Goal: Task Accomplishment & Management: Use online tool/utility

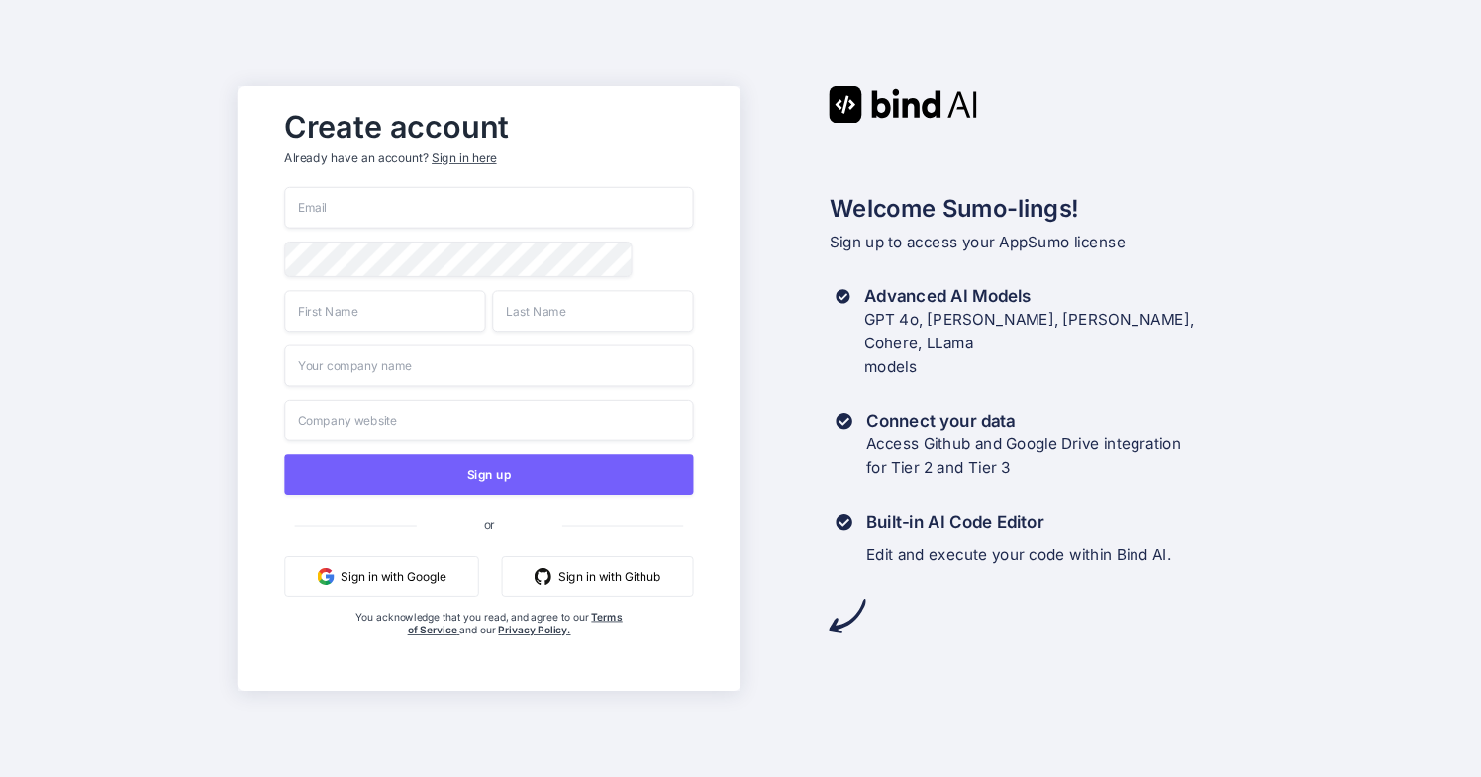
click at [492, 214] on input "email" at bounding box center [488, 208] width 409 height 42
type input "[EMAIL_ADDRESS][DOMAIN_NAME]"
type input "Cornelis"
type input "Pols"
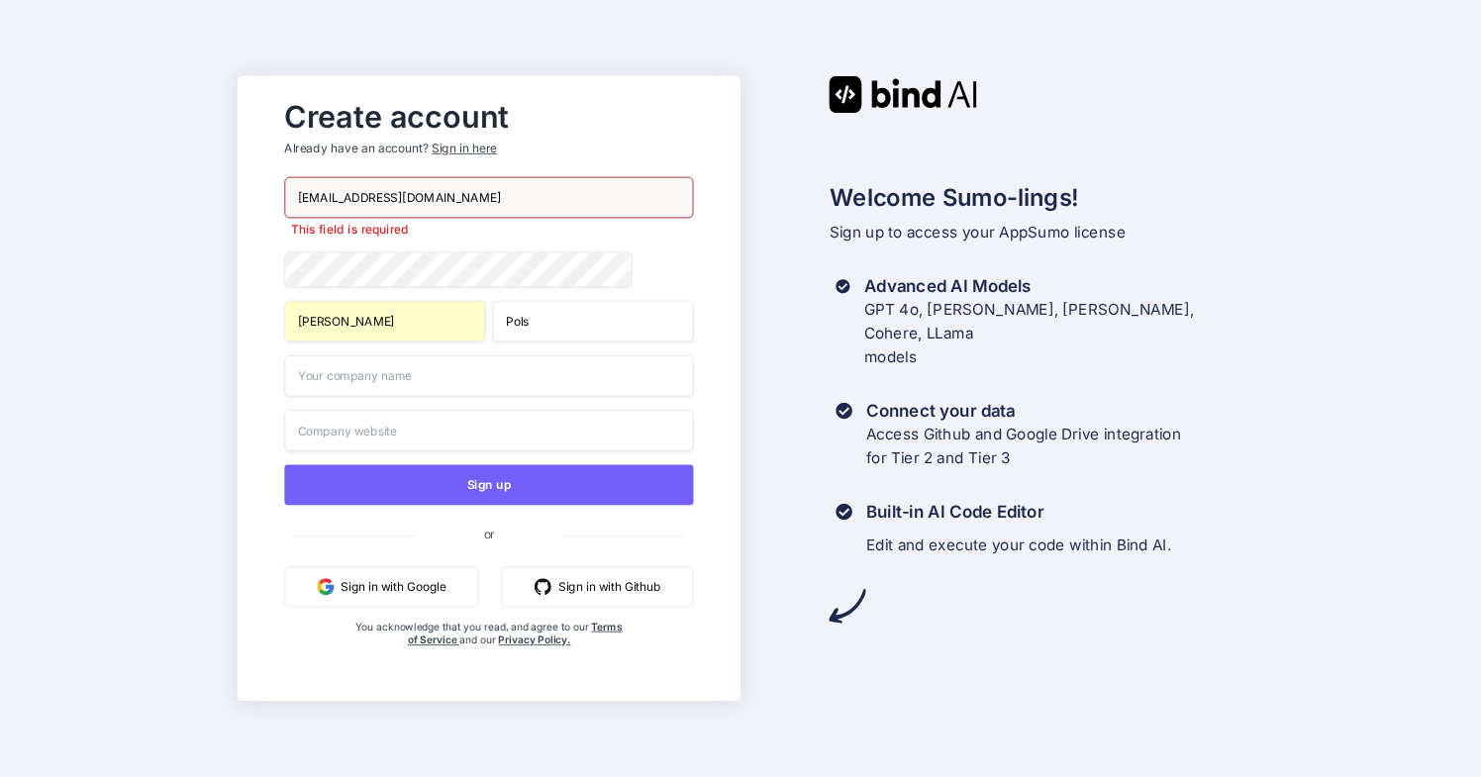
type input "ShipElectronic"
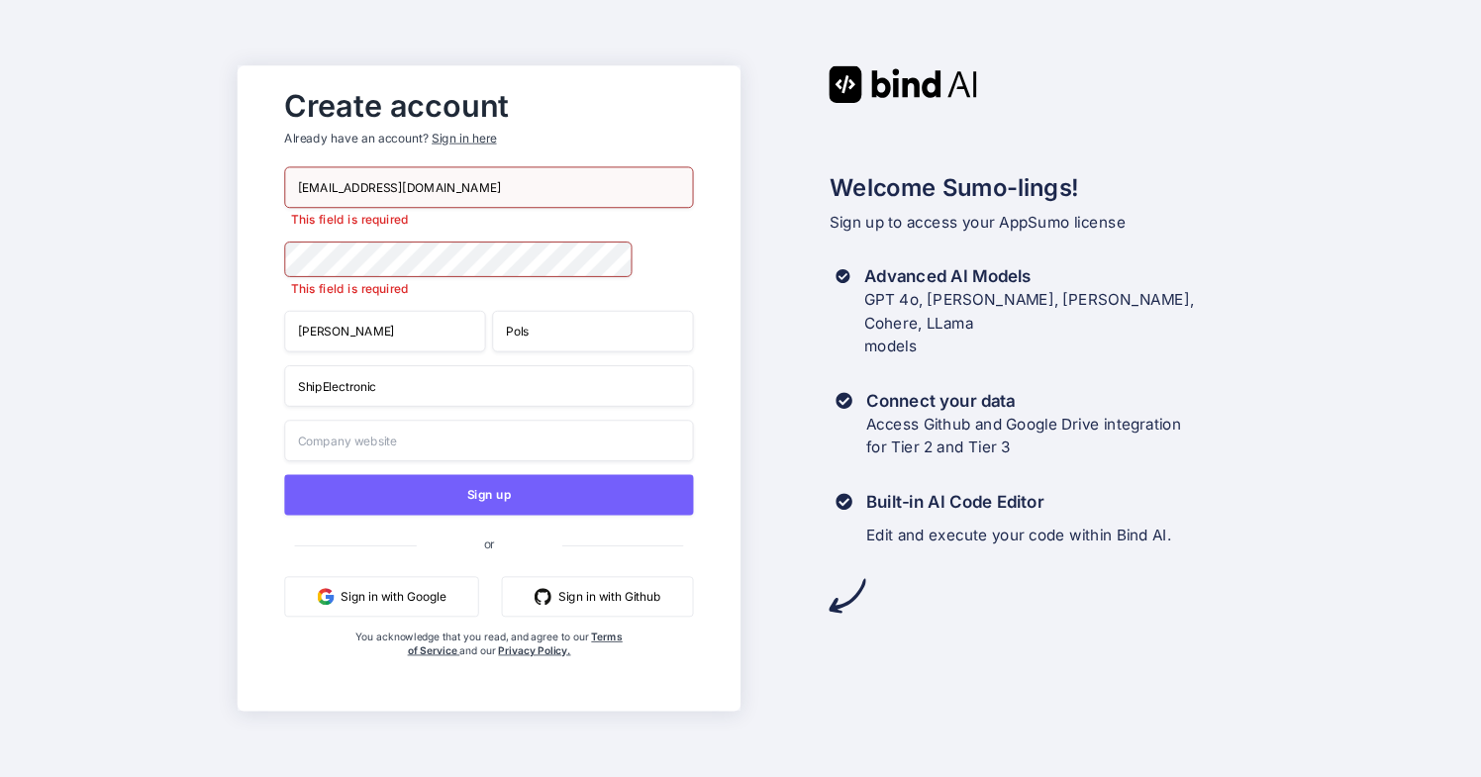
drag, startPoint x: 419, startPoint y: 393, endPoint x: 246, endPoint y: 389, distance: 172.3
click at [246, 389] on div "Create account Already have an account? Sign in here bounzup@gmail.com This fie…" at bounding box center [489, 388] width 504 height 645
click at [402, 332] on input "Cornelis" at bounding box center [384, 332] width 201 height 42
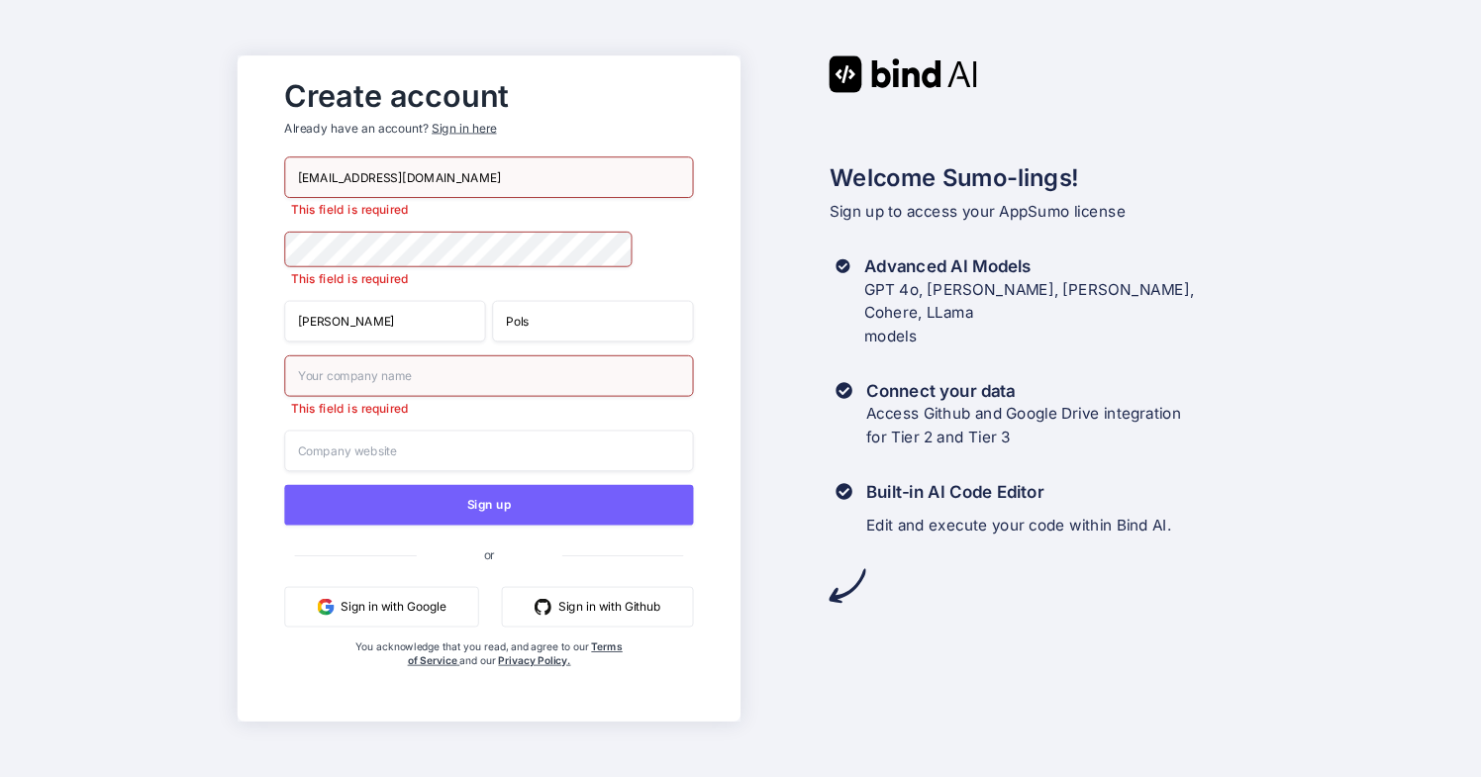
click at [238, 357] on div "Create account Already have an account? Sign in here bounzup@gmail.com This fie…" at bounding box center [489, 387] width 504 height 665
click at [454, 171] on input "[EMAIL_ADDRESS][DOMAIN_NAME]" at bounding box center [488, 177] width 409 height 42
click at [250, 368] on div "Create account Already have an account? Sign in here bounzup@gmail.com This fie…" at bounding box center [489, 387] width 504 height 665
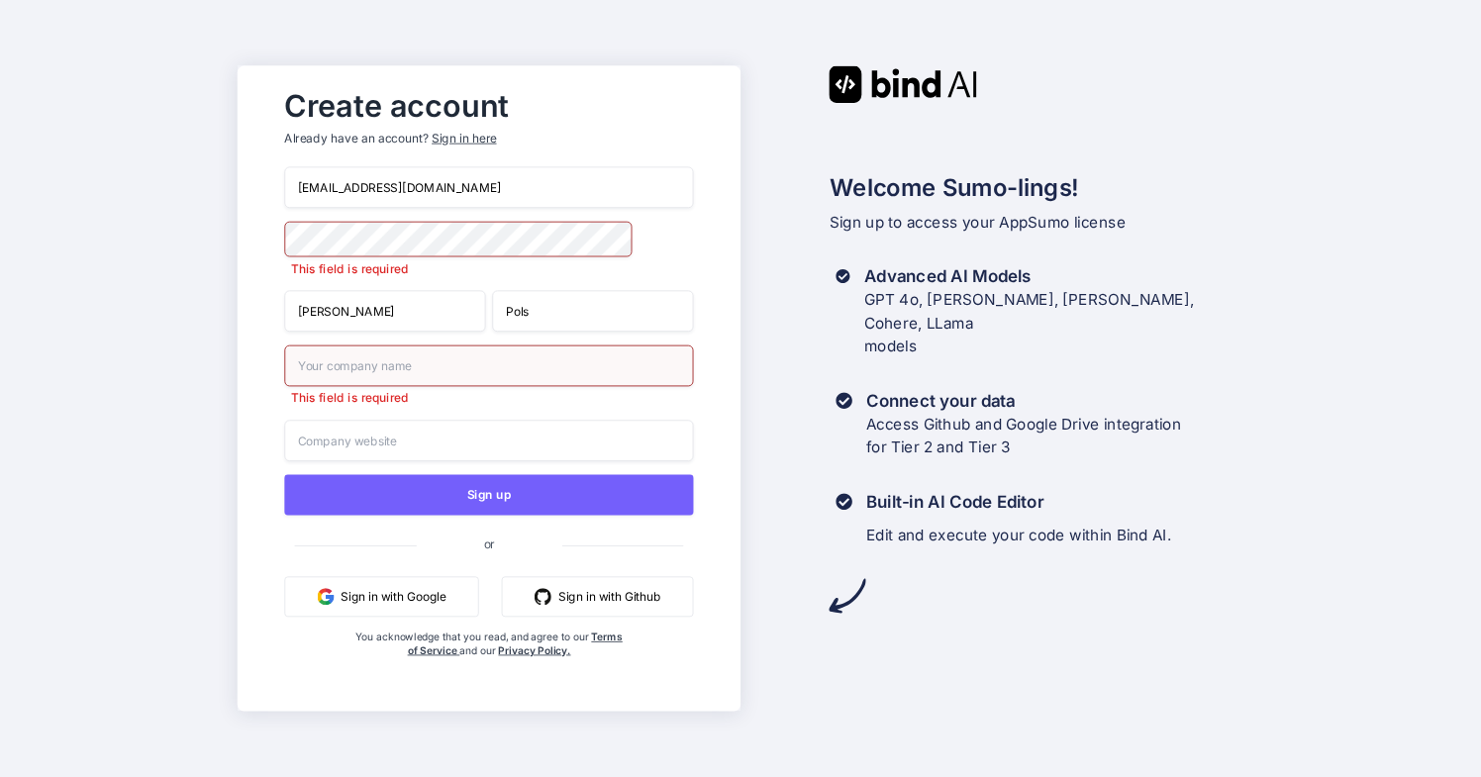
click at [332, 373] on input "text" at bounding box center [488, 366] width 409 height 42
type input "ShipElectronic"
click at [339, 445] on input "text" at bounding box center [488, 441] width 409 height 42
click at [237, 457] on div "Create account Already have an account? Sign in here bounzup@gmail.com This fie…" at bounding box center [489, 388] width 504 height 645
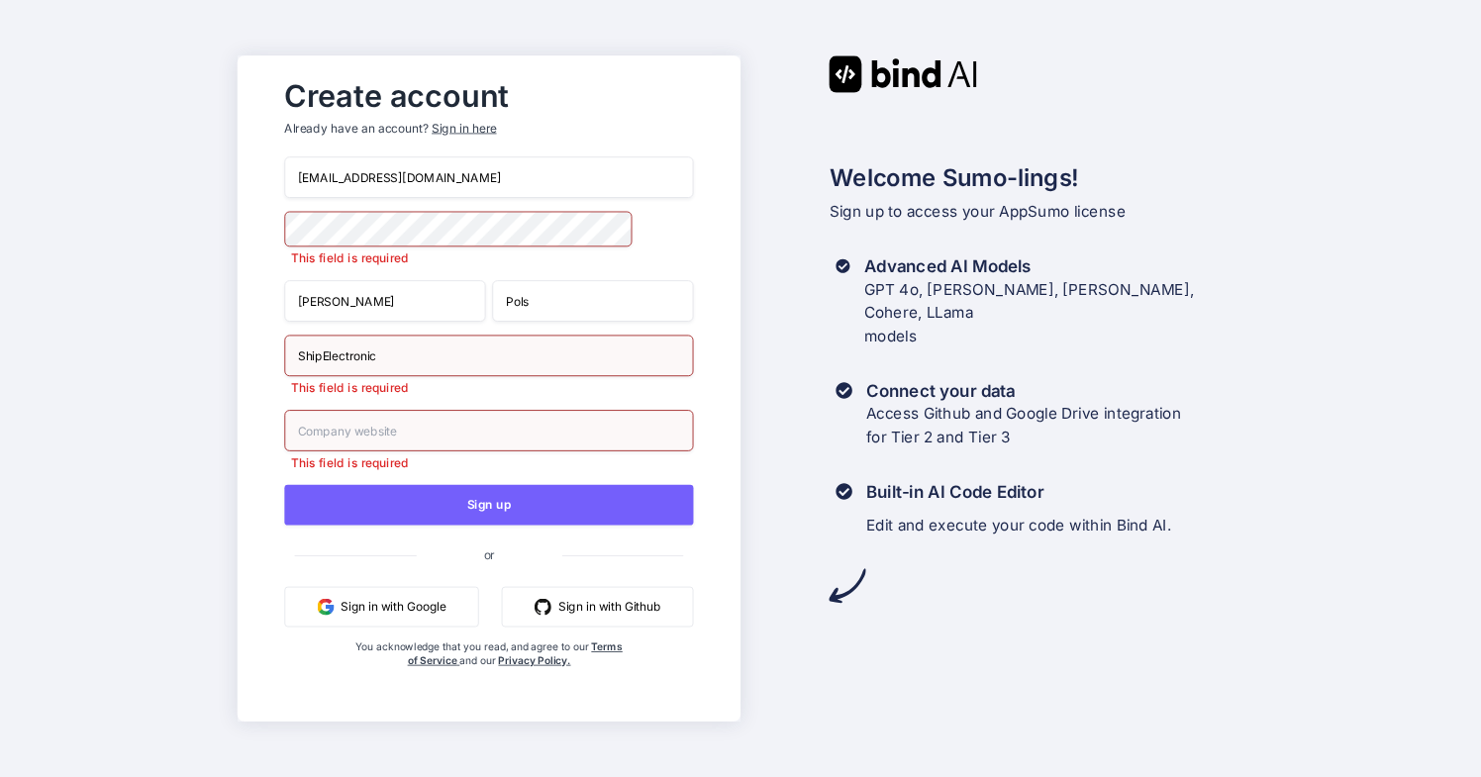
click at [338, 441] on input "text" at bounding box center [488, 431] width 409 height 42
type input "ShipElectronic.com"
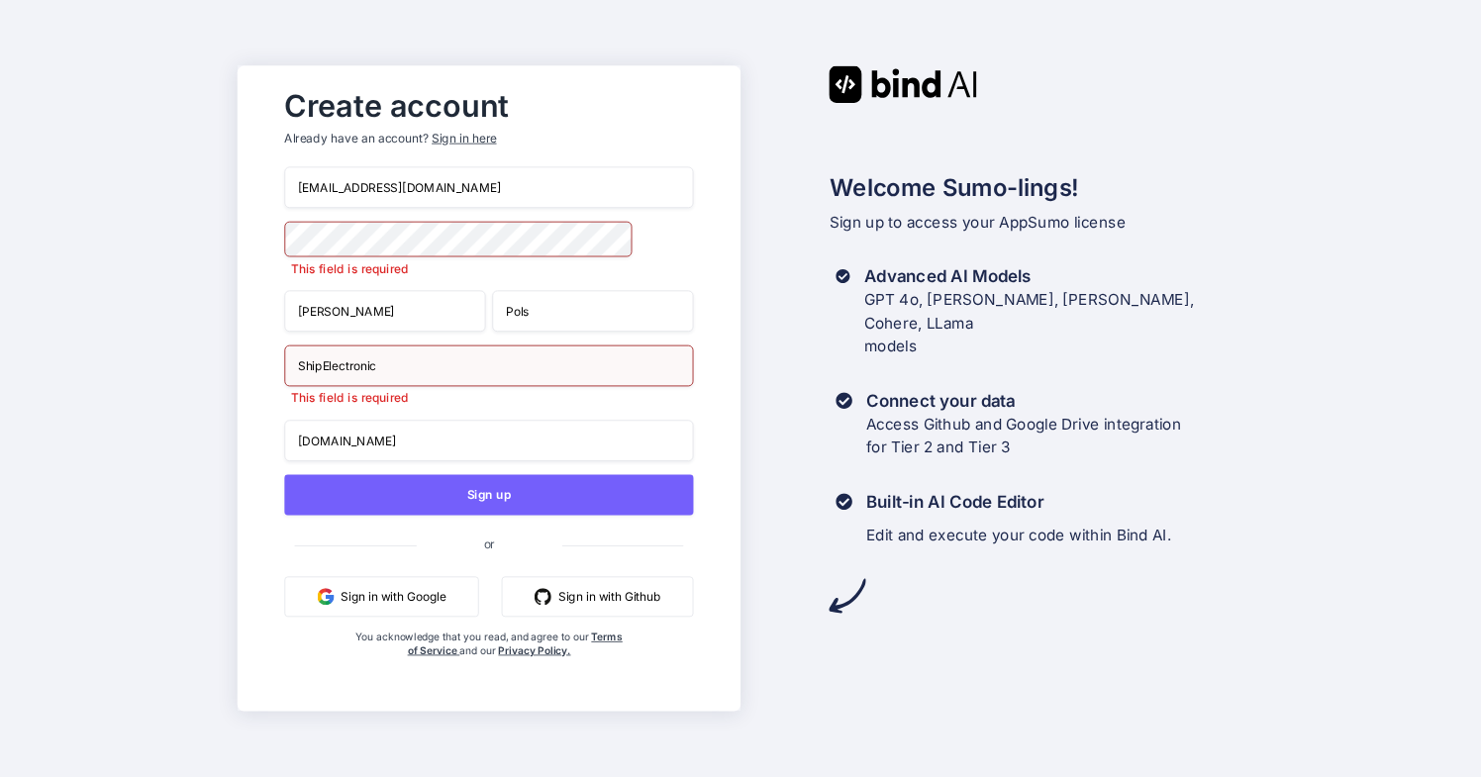
click at [452, 179] on input "[EMAIL_ADDRESS][DOMAIN_NAME]" at bounding box center [488, 188] width 409 height 42
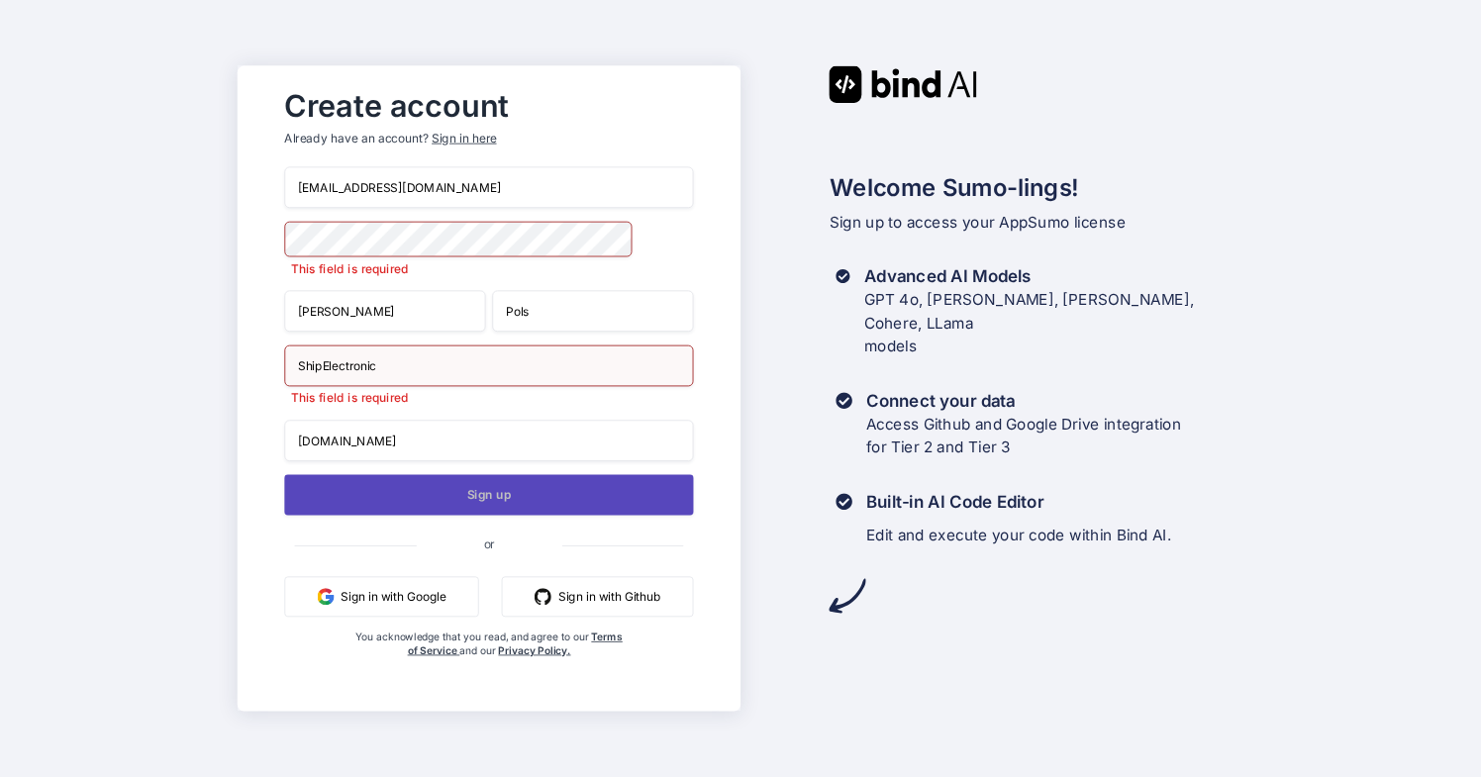
click at [488, 495] on button "Sign up" at bounding box center [488, 494] width 409 height 41
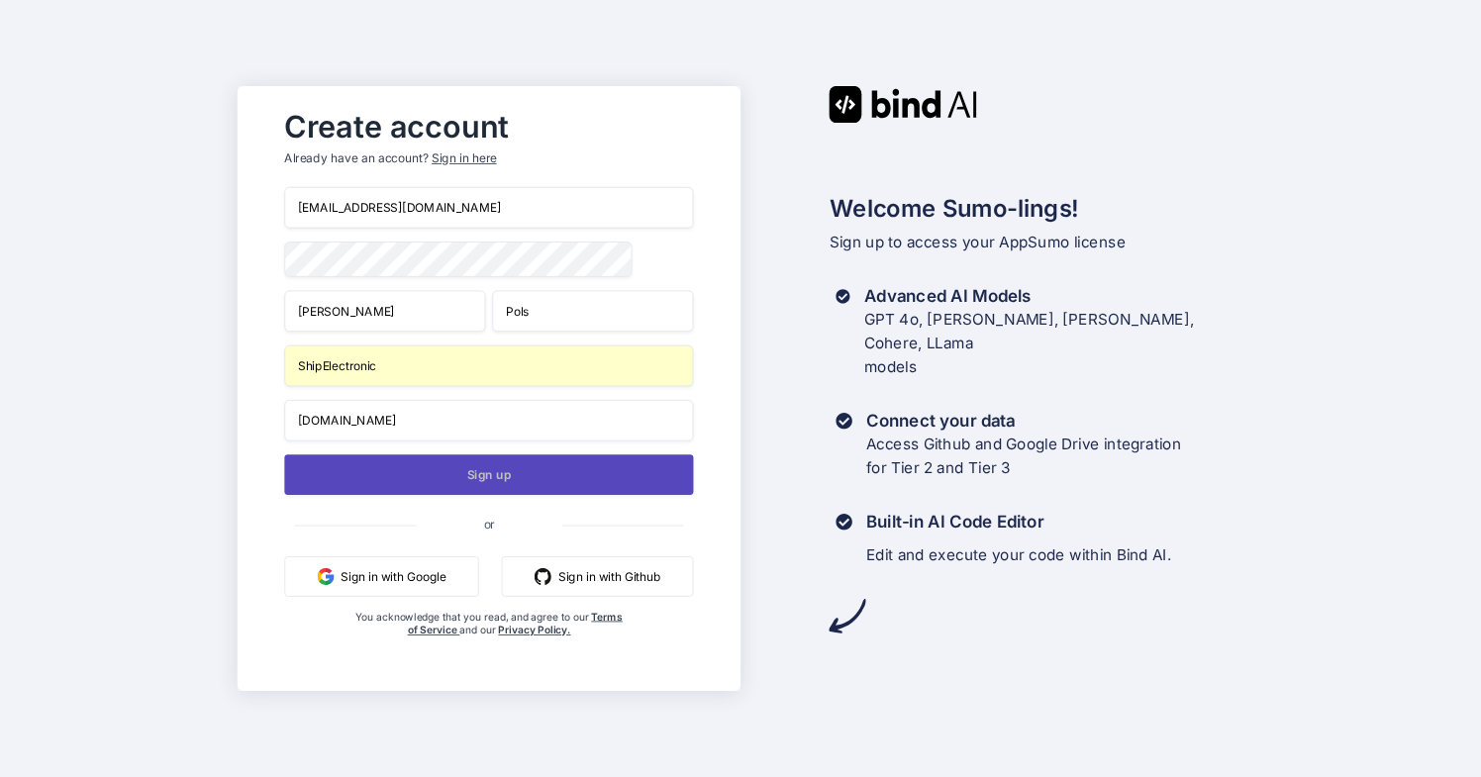
click at [518, 475] on button "Sign up" at bounding box center [488, 474] width 409 height 41
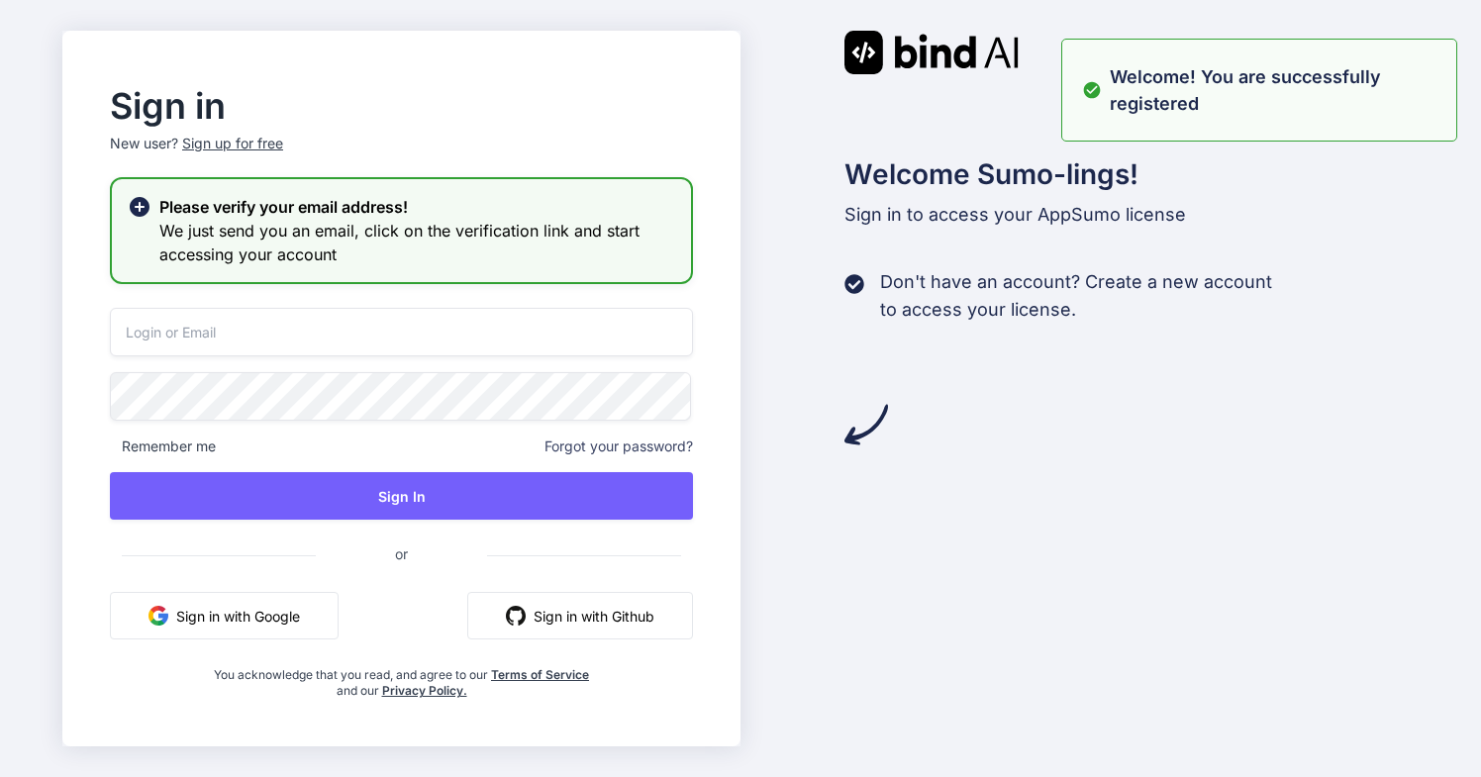
type input "[EMAIL_ADDRESS][DOMAIN_NAME]"
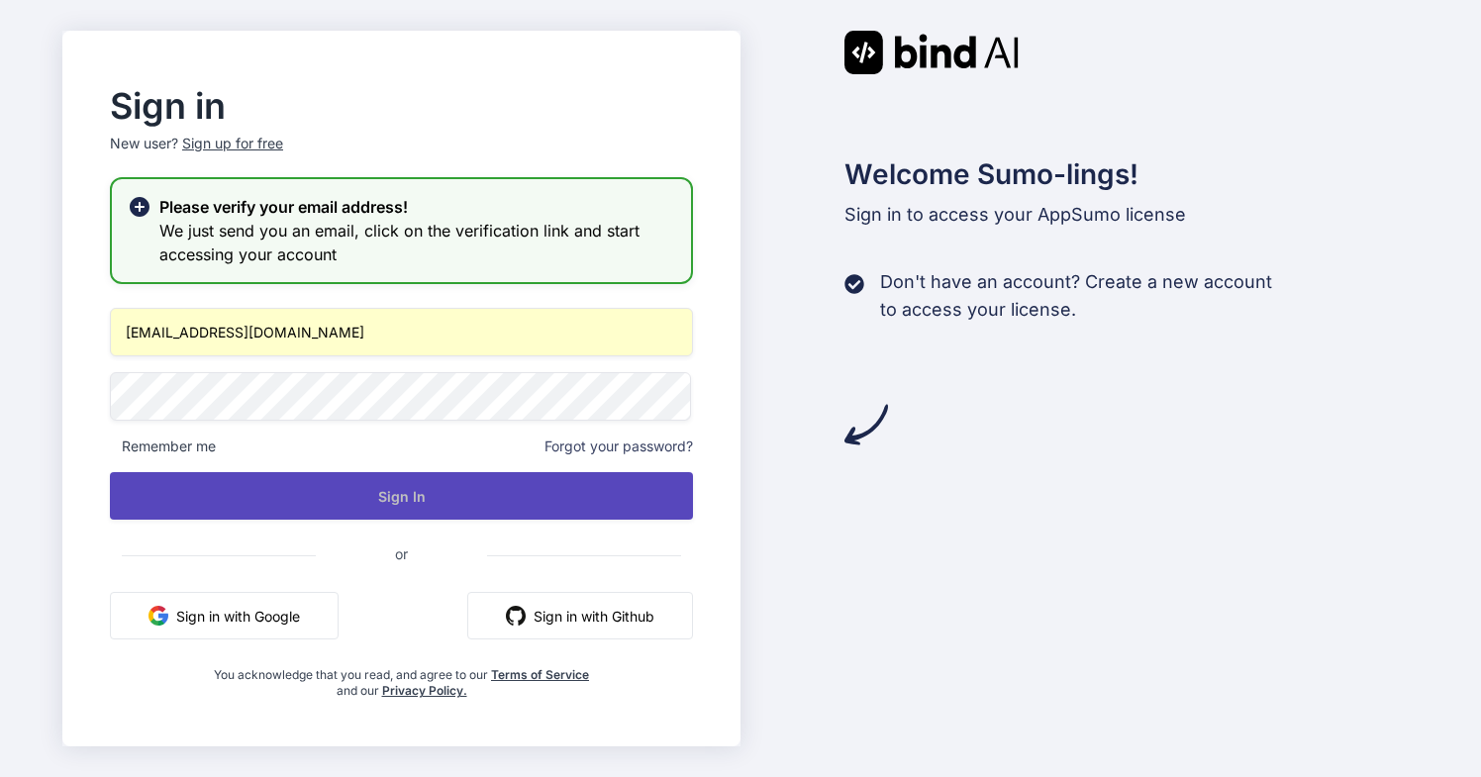
click at [451, 499] on button "Sign In" at bounding box center [401, 496] width 583 height 48
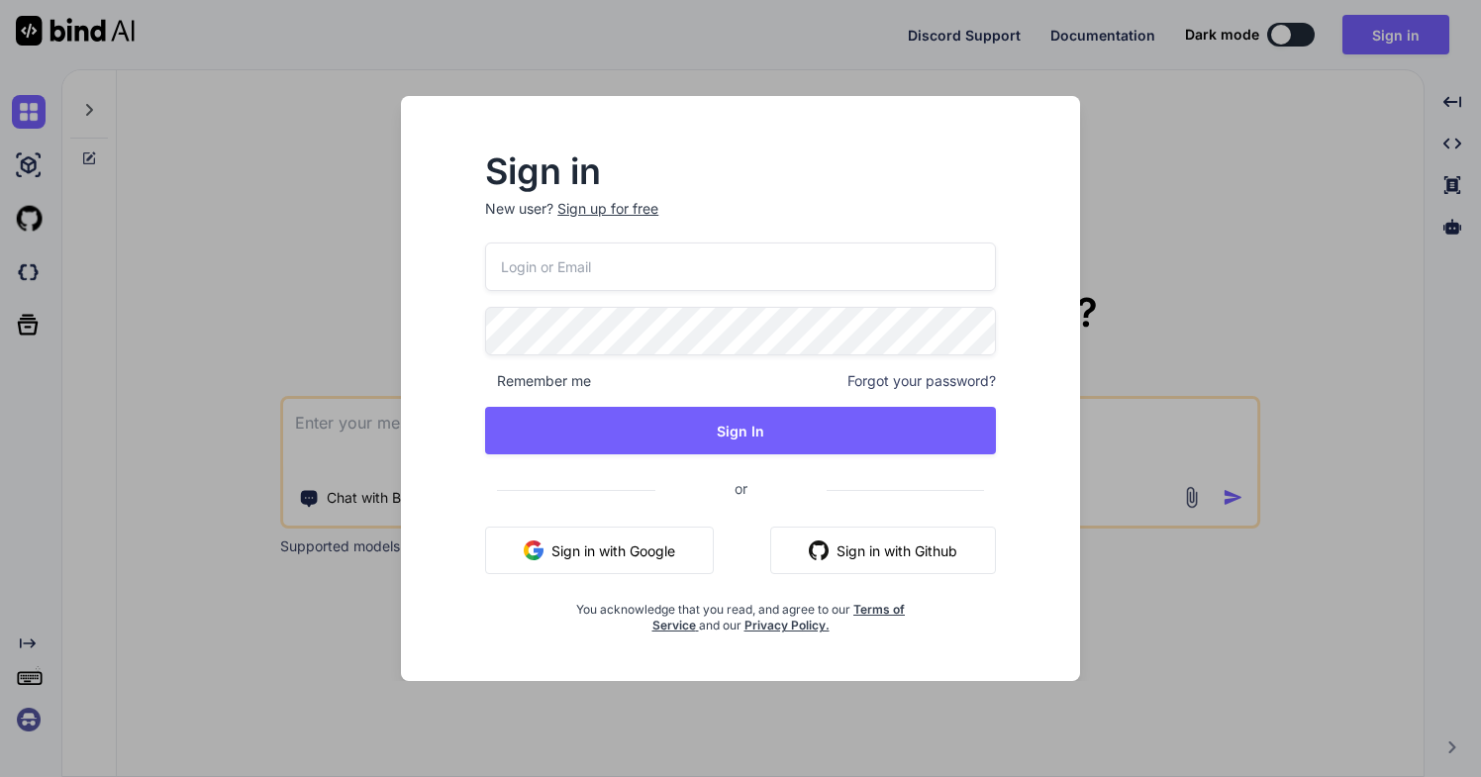
click at [601, 259] on input "email" at bounding box center [740, 267] width 511 height 49
type input "[EMAIL_ADDRESS][DOMAIN_NAME]"
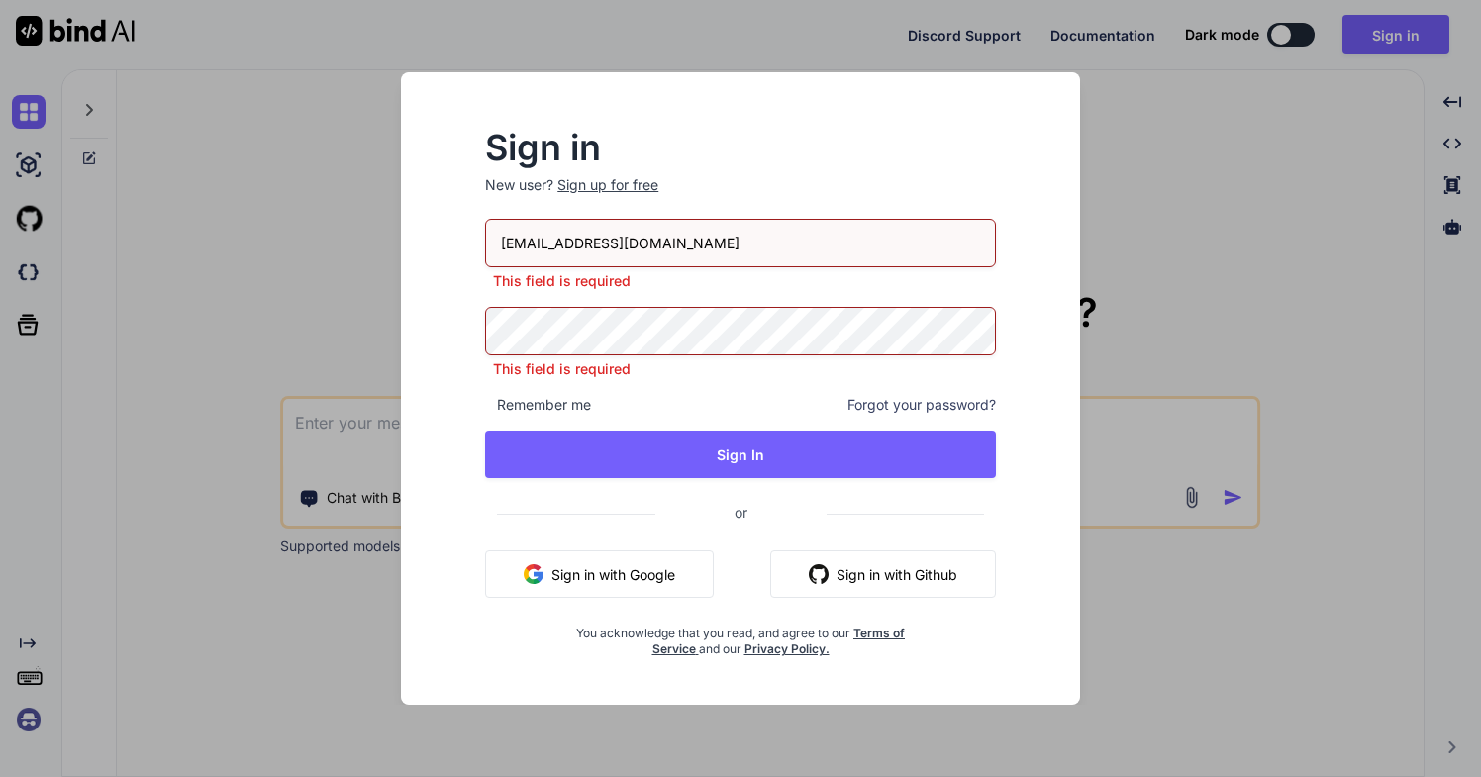
click at [1150, 262] on div "Sign in New user? Sign up for free [EMAIL_ADDRESS][DOMAIN_NAME] This field is r…" at bounding box center [740, 388] width 1481 height 777
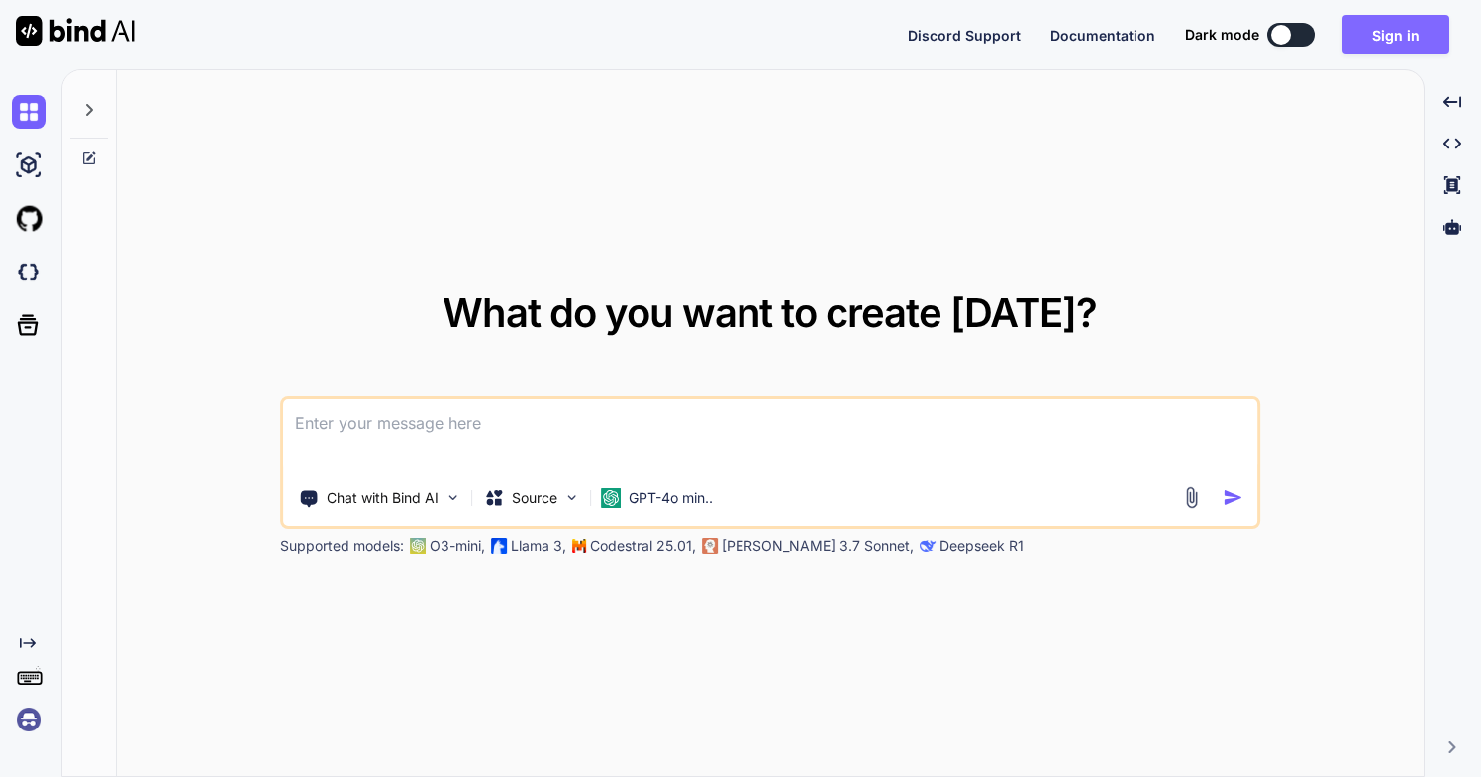
click at [1379, 39] on button "Sign in" at bounding box center [1395, 35] width 107 height 40
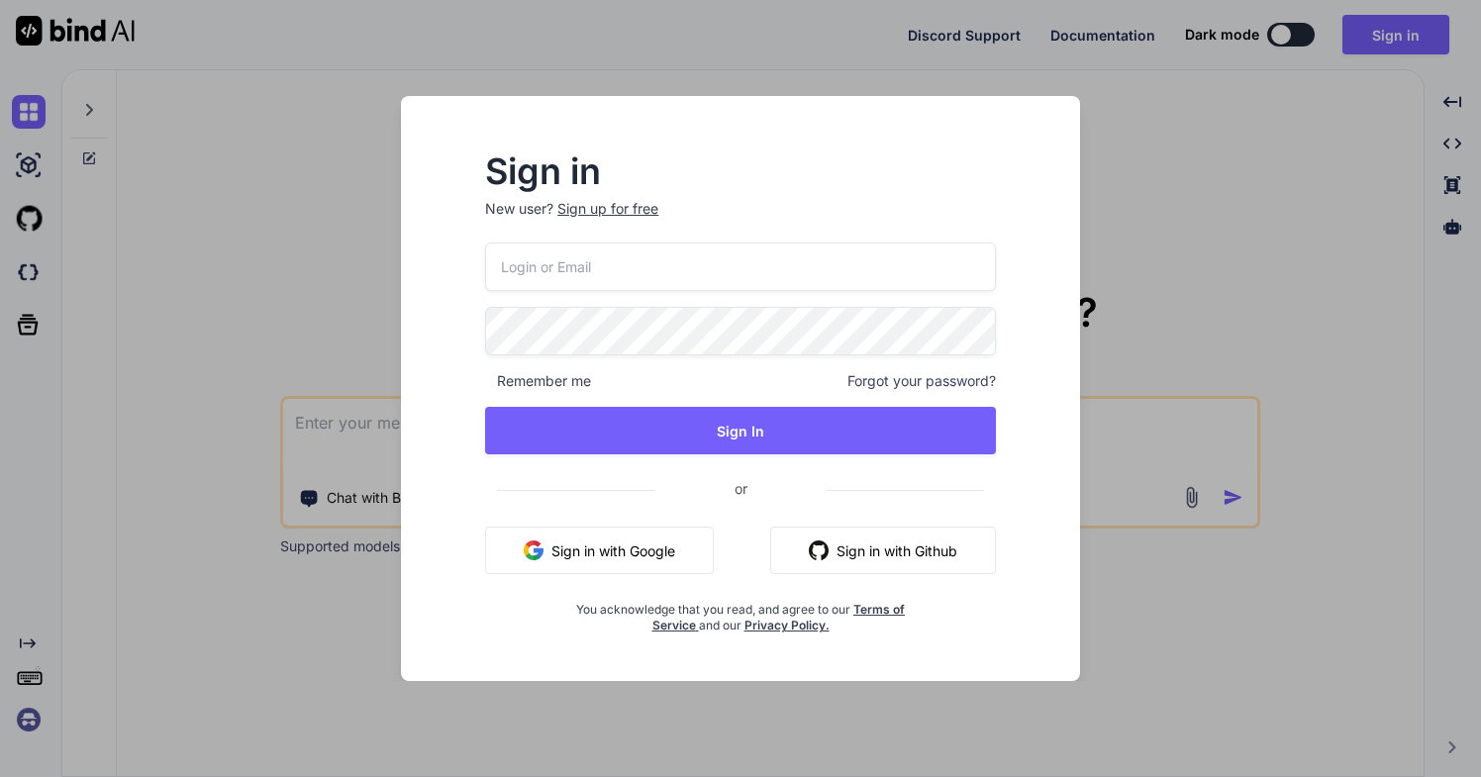
click at [770, 266] on input "email" at bounding box center [740, 267] width 511 height 49
type input "[EMAIL_ADDRESS][DOMAIN_NAME]"
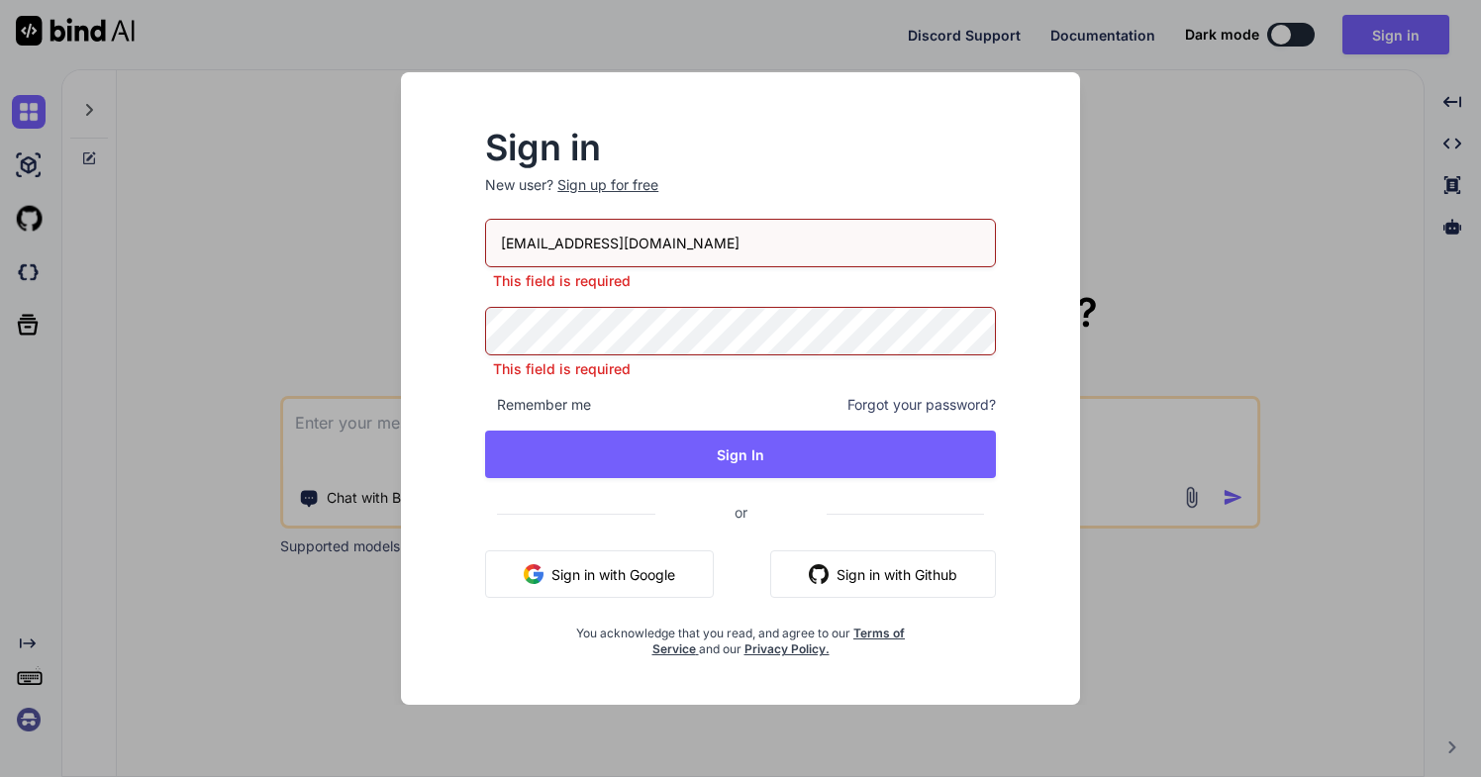
click at [1014, 391] on div "Sign in New user? Sign up for free [EMAIL_ADDRESS][DOMAIN_NAME] This field is r…" at bounding box center [740, 395] width 574 height 526
click at [1070, 295] on div "Sign in New user? Sign up for free [EMAIL_ADDRESS][DOMAIN_NAME] This field is r…" at bounding box center [740, 388] width 679 height 633
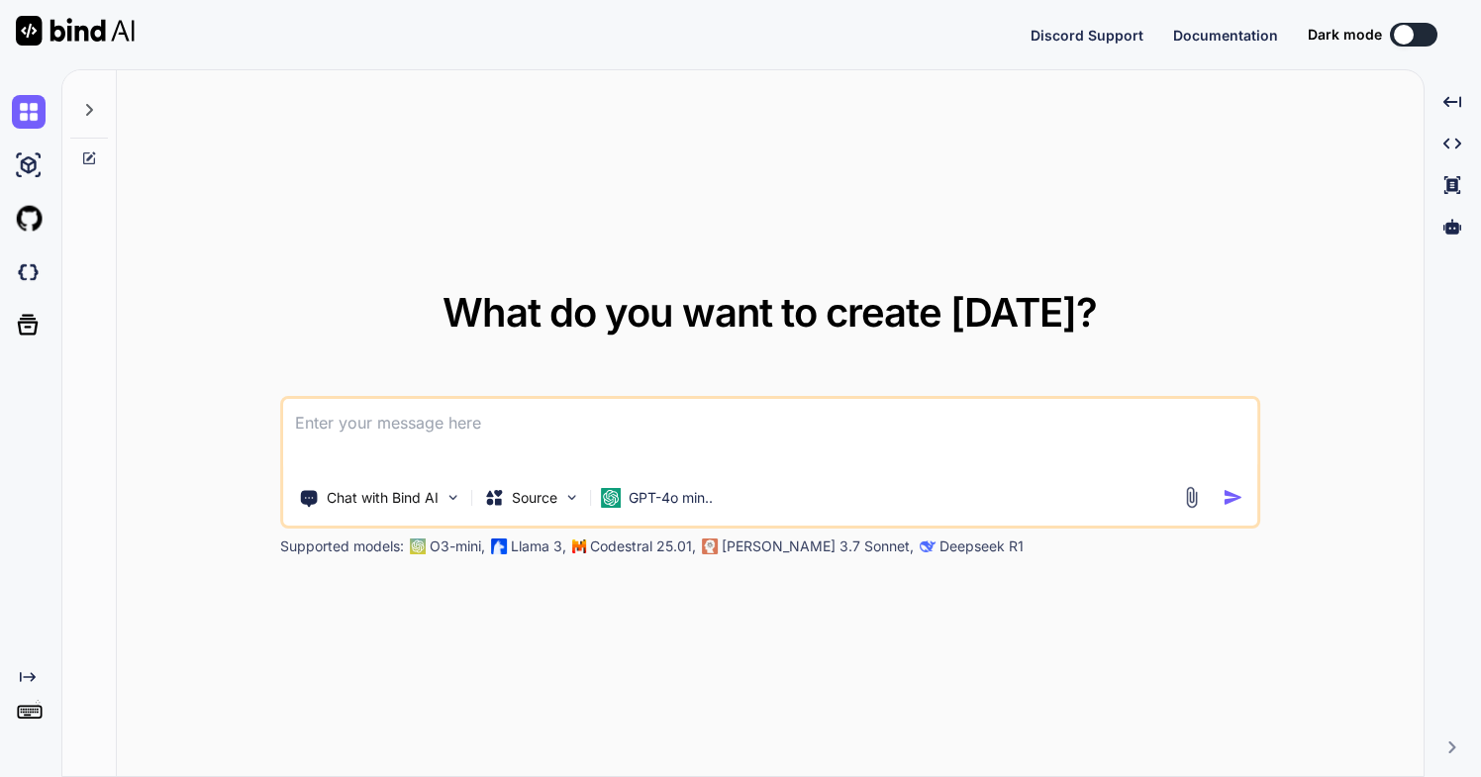
type textarea "x"
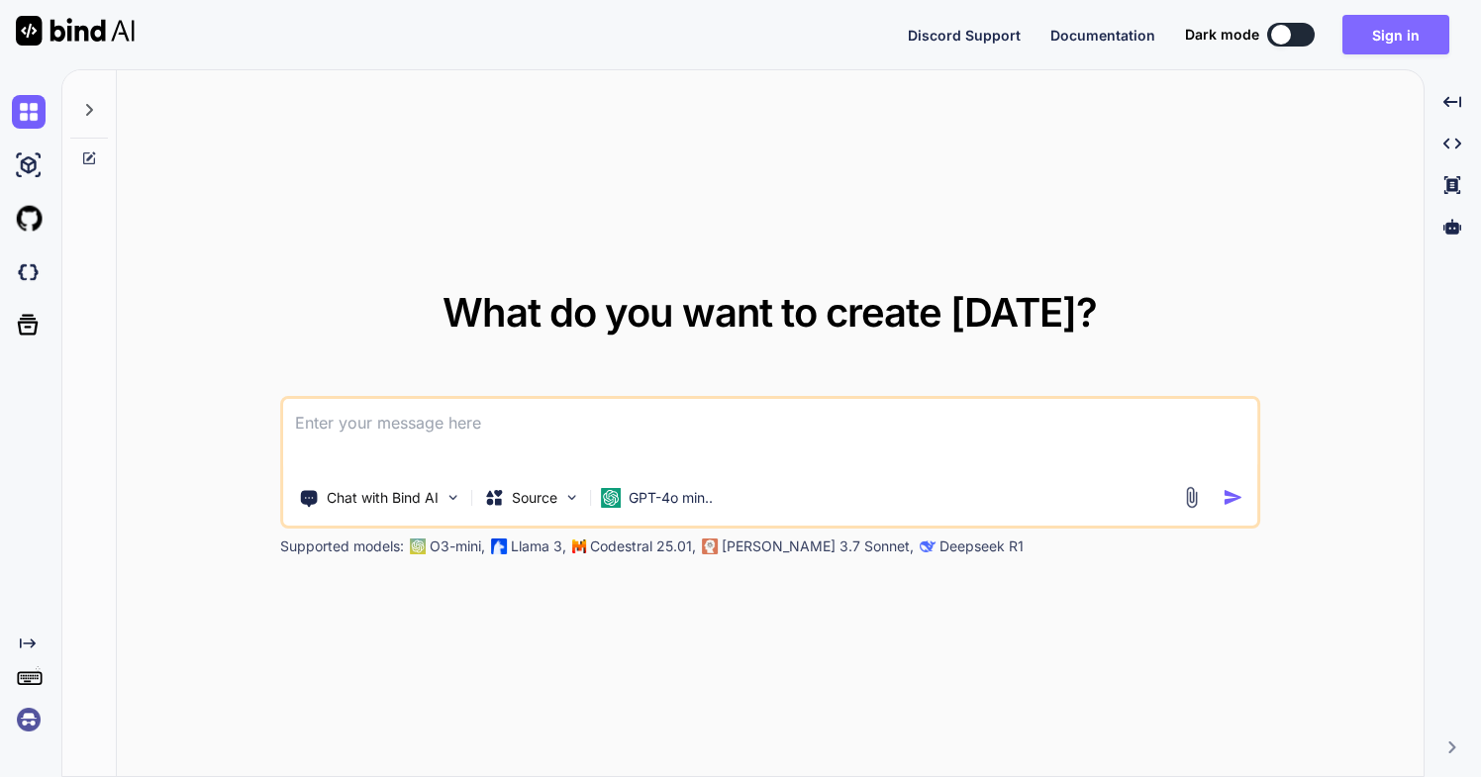
click at [1386, 30] on button "Sign in" at bounding box center [1395, 35] width 107 height 40
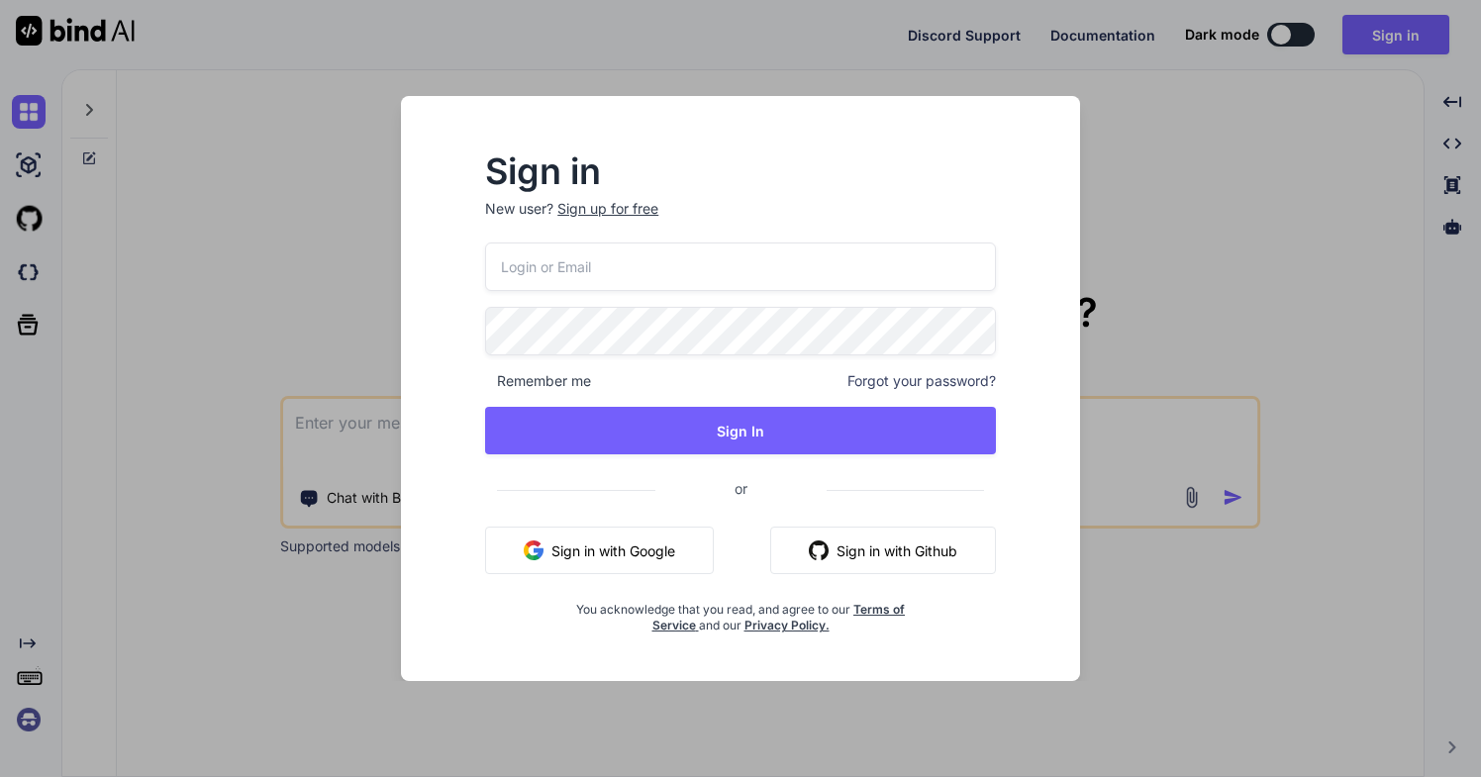
click at [737, 276] on input "email" at bounding box center [740, 267] width 511 height 49
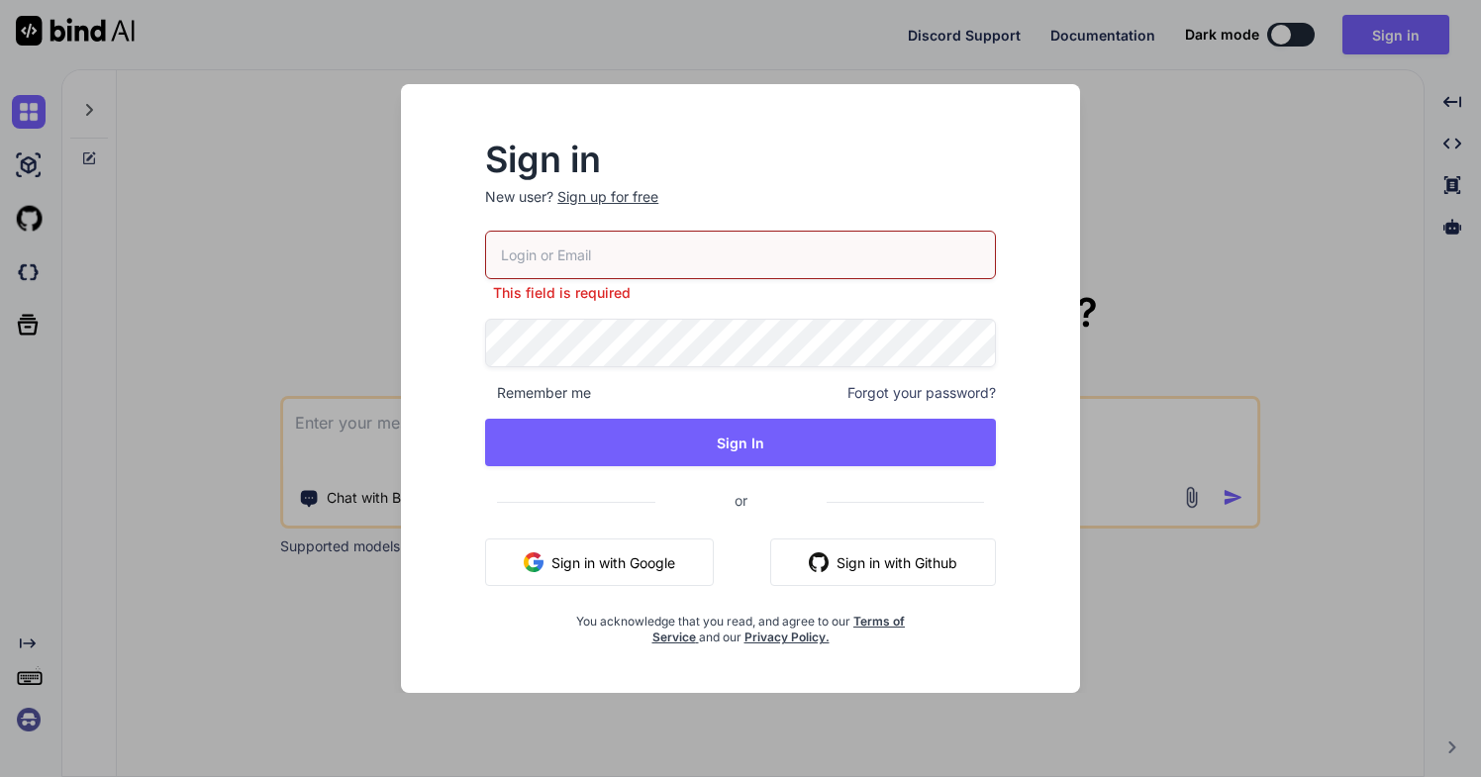
type input "[EMAIL_ADDRESS][DOMAIN_NAME]"
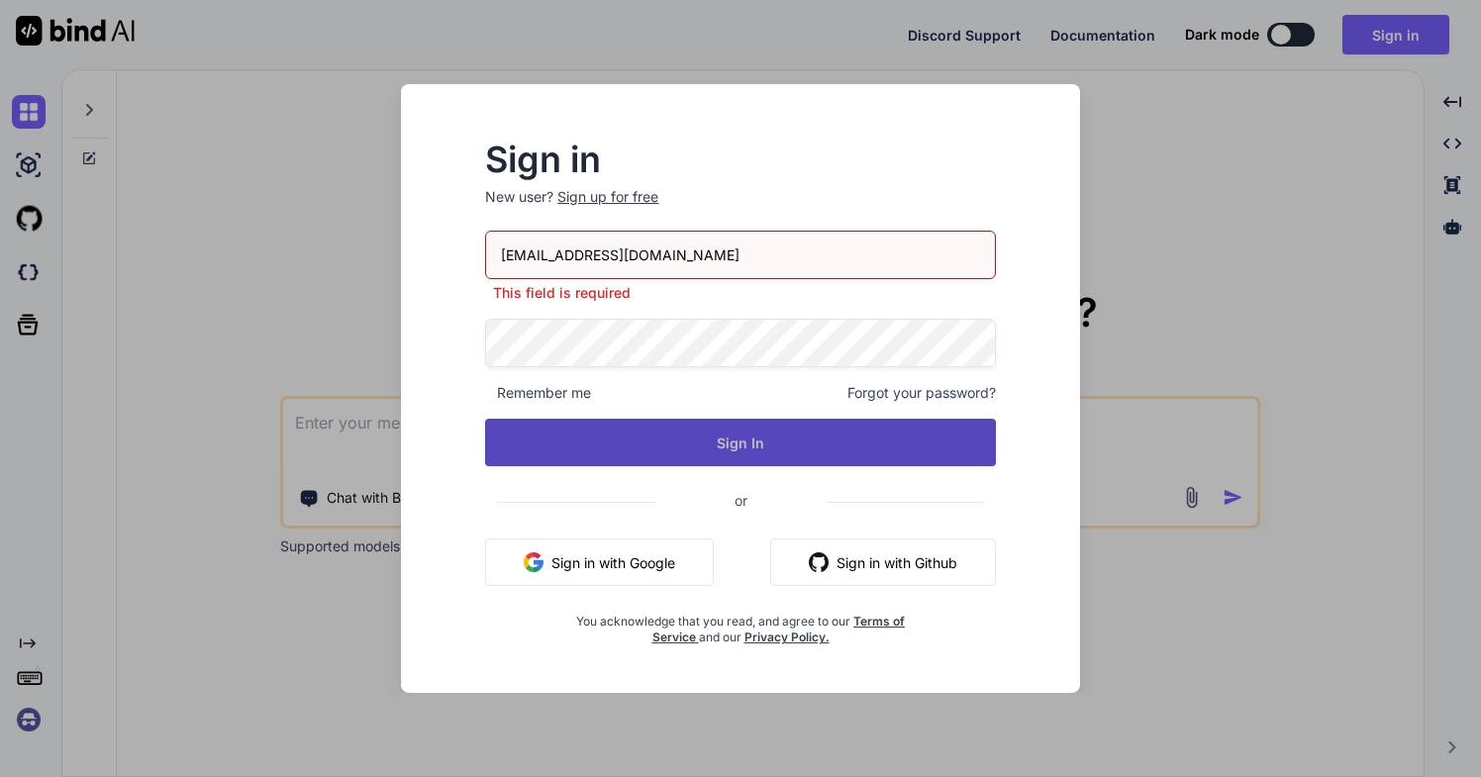
click at [756, 446] on button "Sign In" at bounding box center [740, 443] width 511 height 48
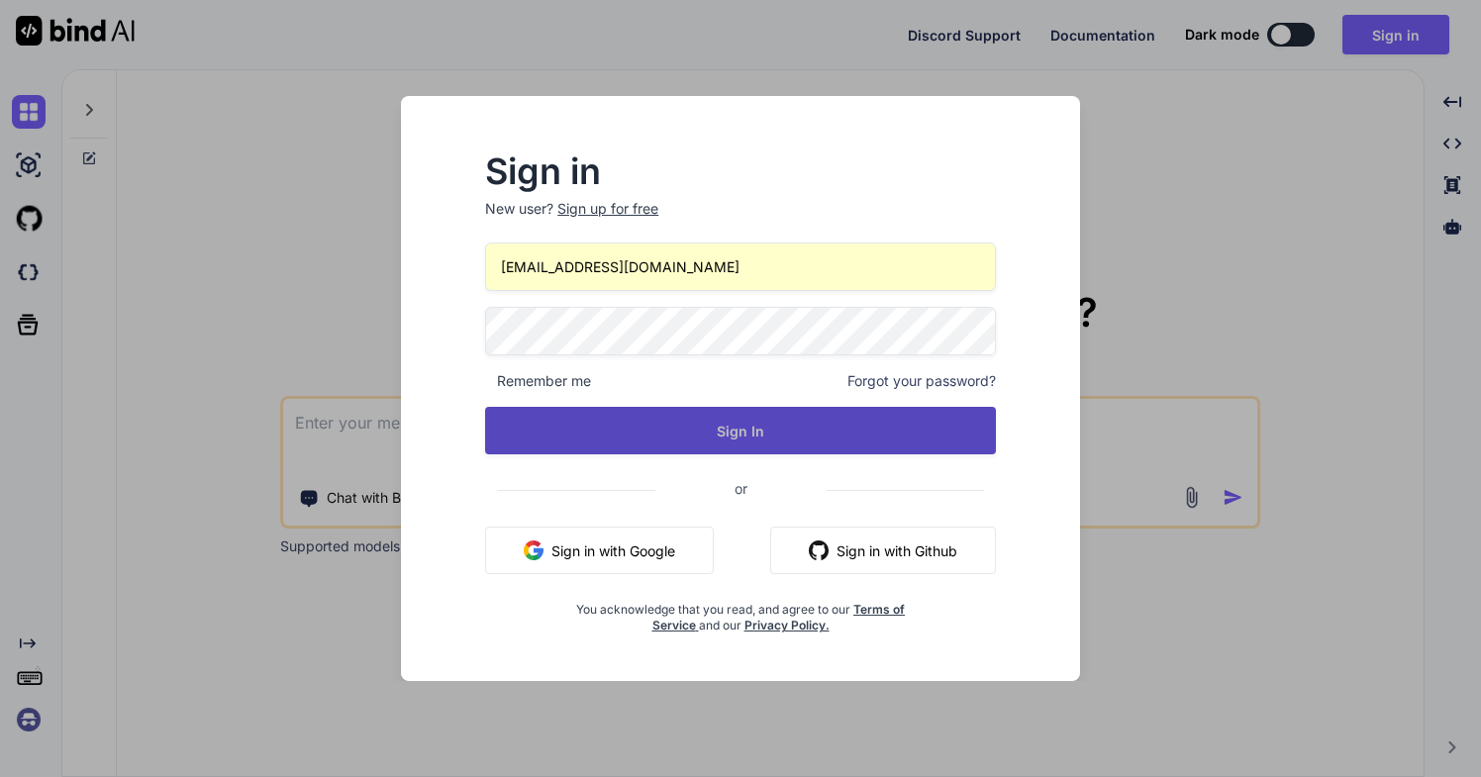
click at [756, 432] on button "Sign In" at bounding box center [740, 431] width 511 height 48
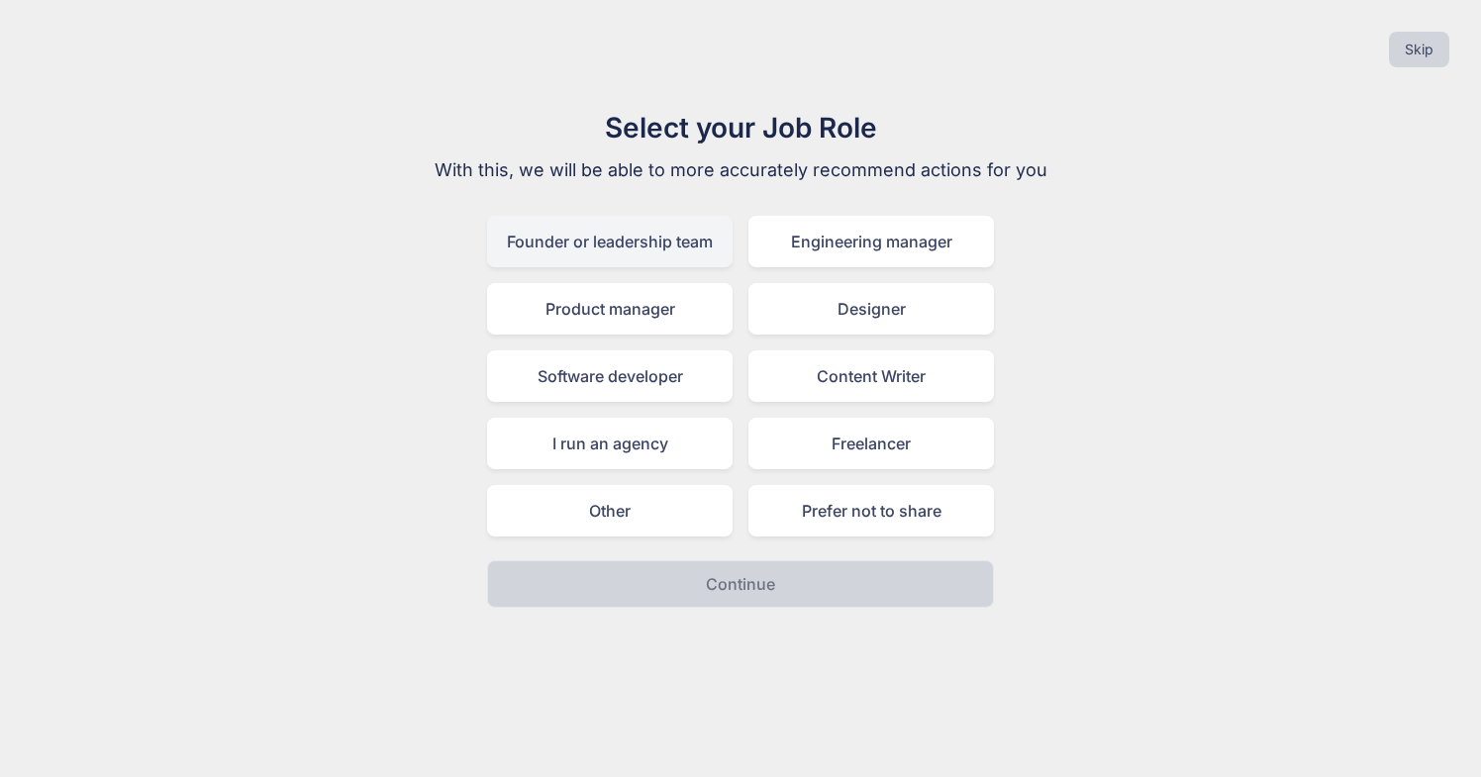
click at [652, 246] on div "Founder or leadership team" at bounding box center [610, 241] width 246 height 51
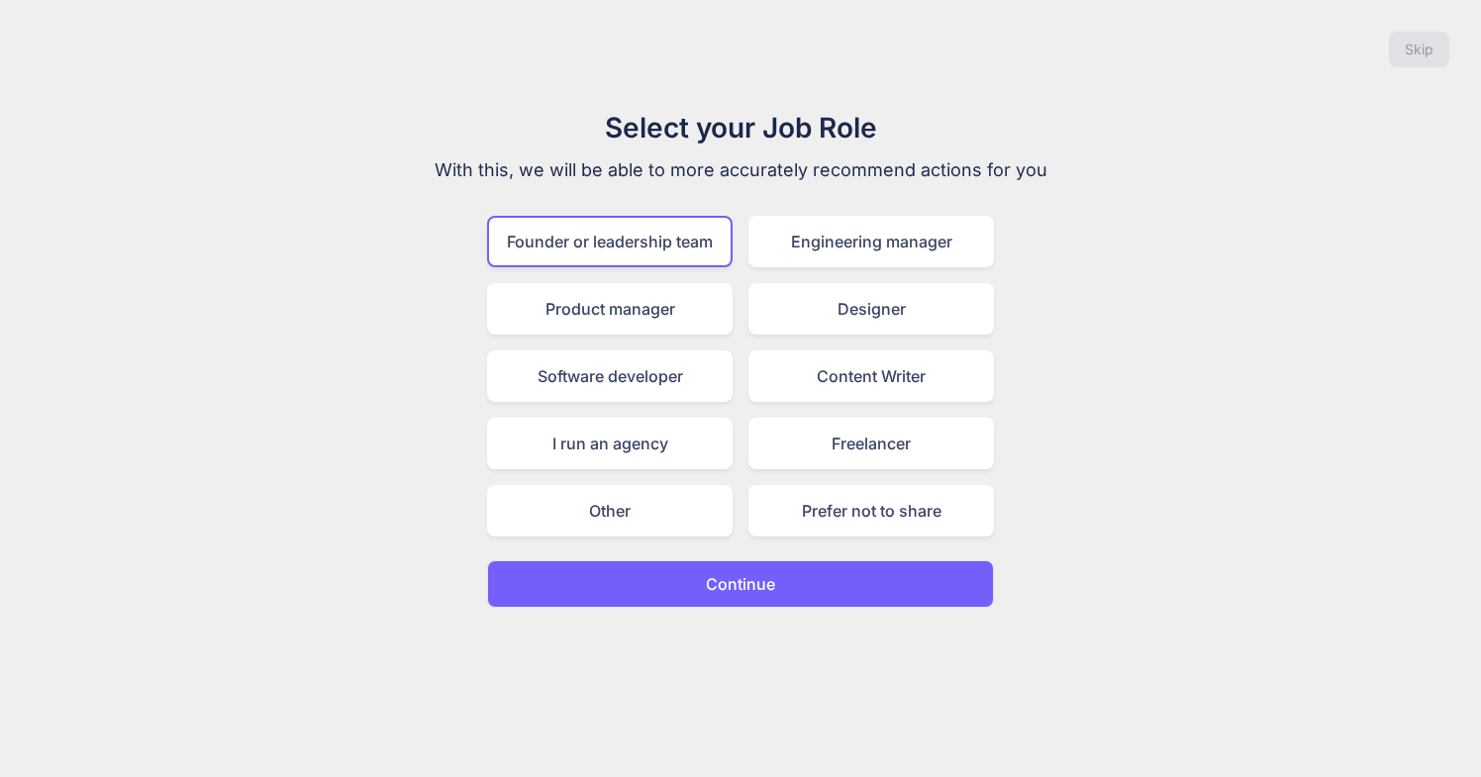
click at [730, 582] on p "Continue" at bounding box center [740, 584] width 69 height 24
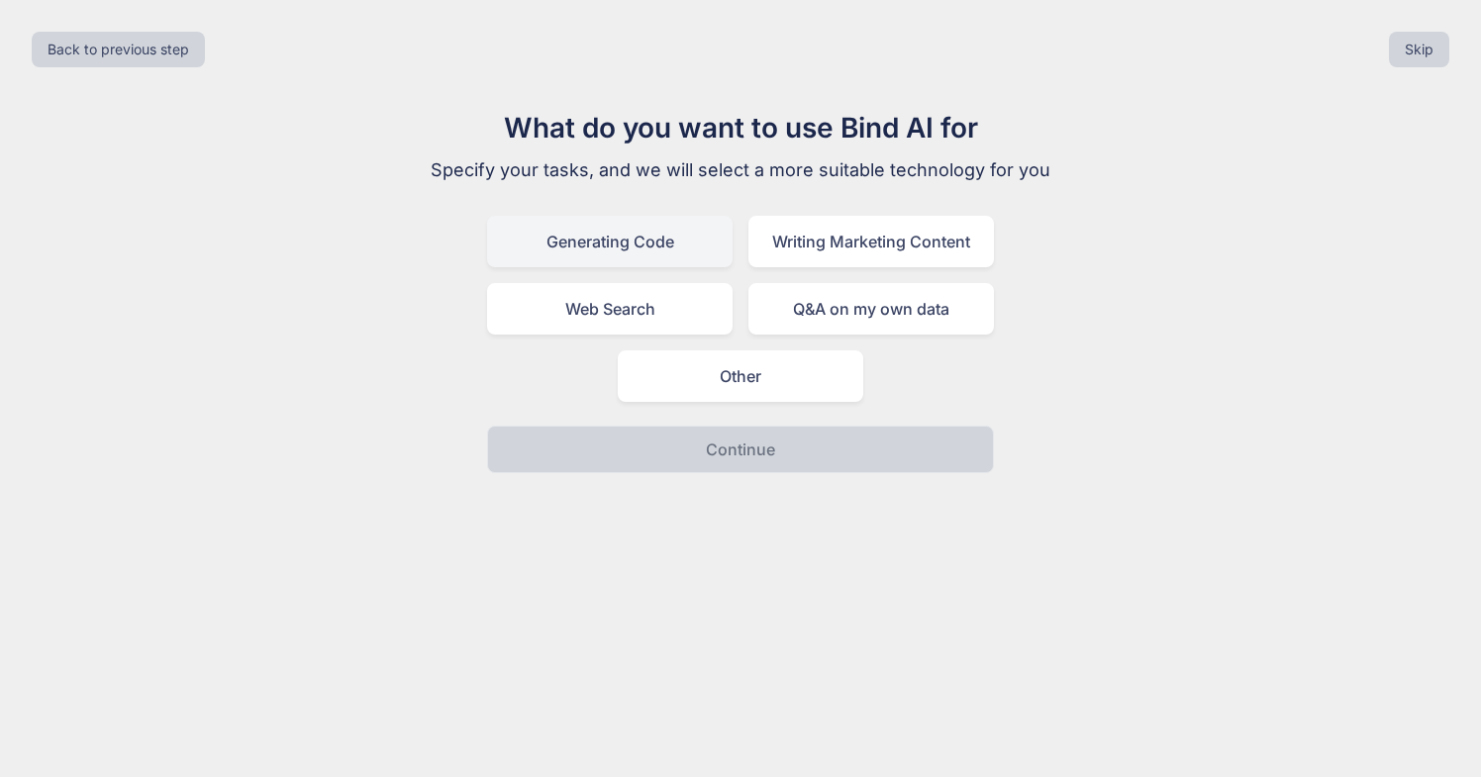
click at [640, 244] on div "Generating Code" at bounding box center [610, 241] width 246 height 51
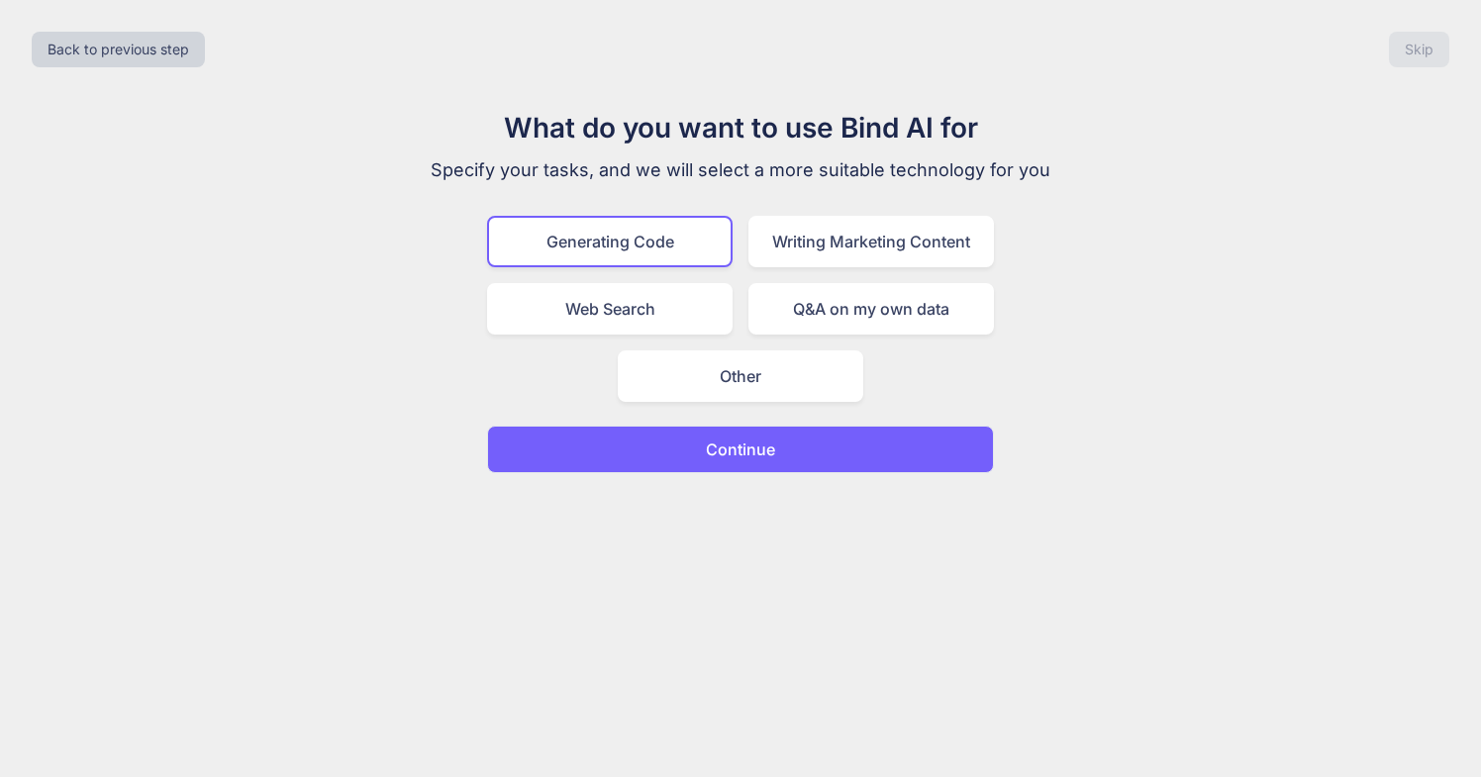
click at [717, 445] on p "Continue" at bounding box center [740, 450] width 69 height 24
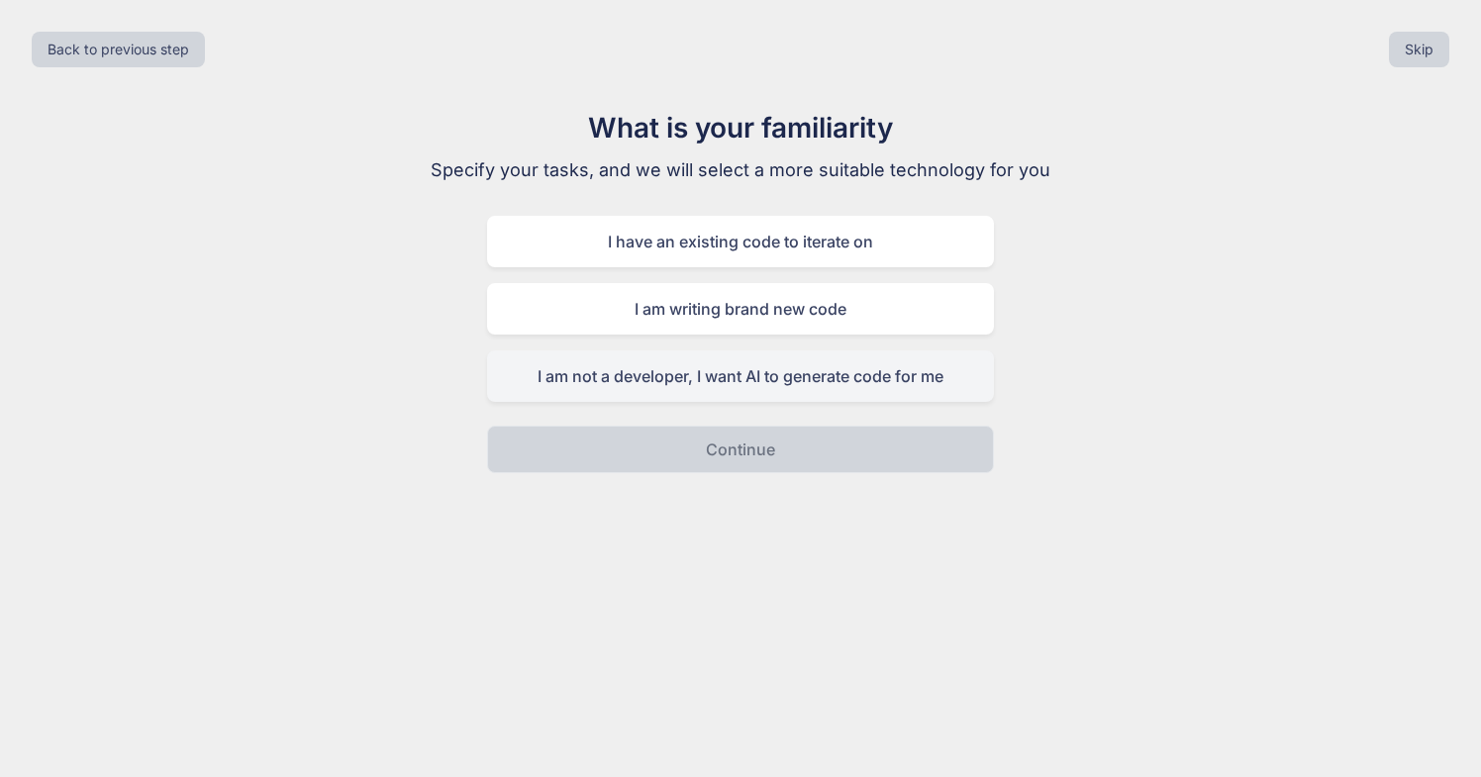
click at [776, 380] on div "I am not a developer, I want AI to generate code for me" at bounding box center [740, 375] width 507 height 51
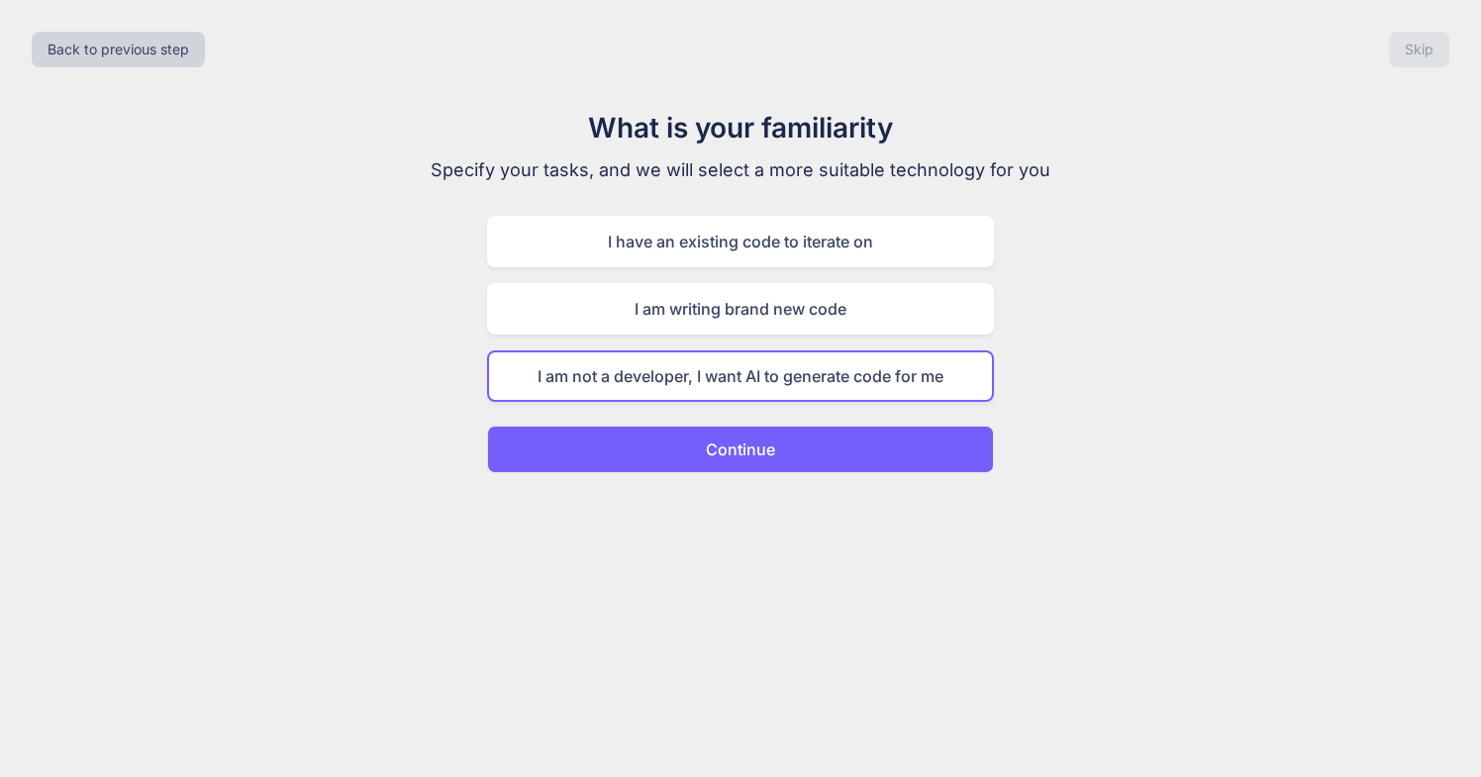
click at [757, 448] on p "Continue" at bounding box center [740, 450] width 69 height 24
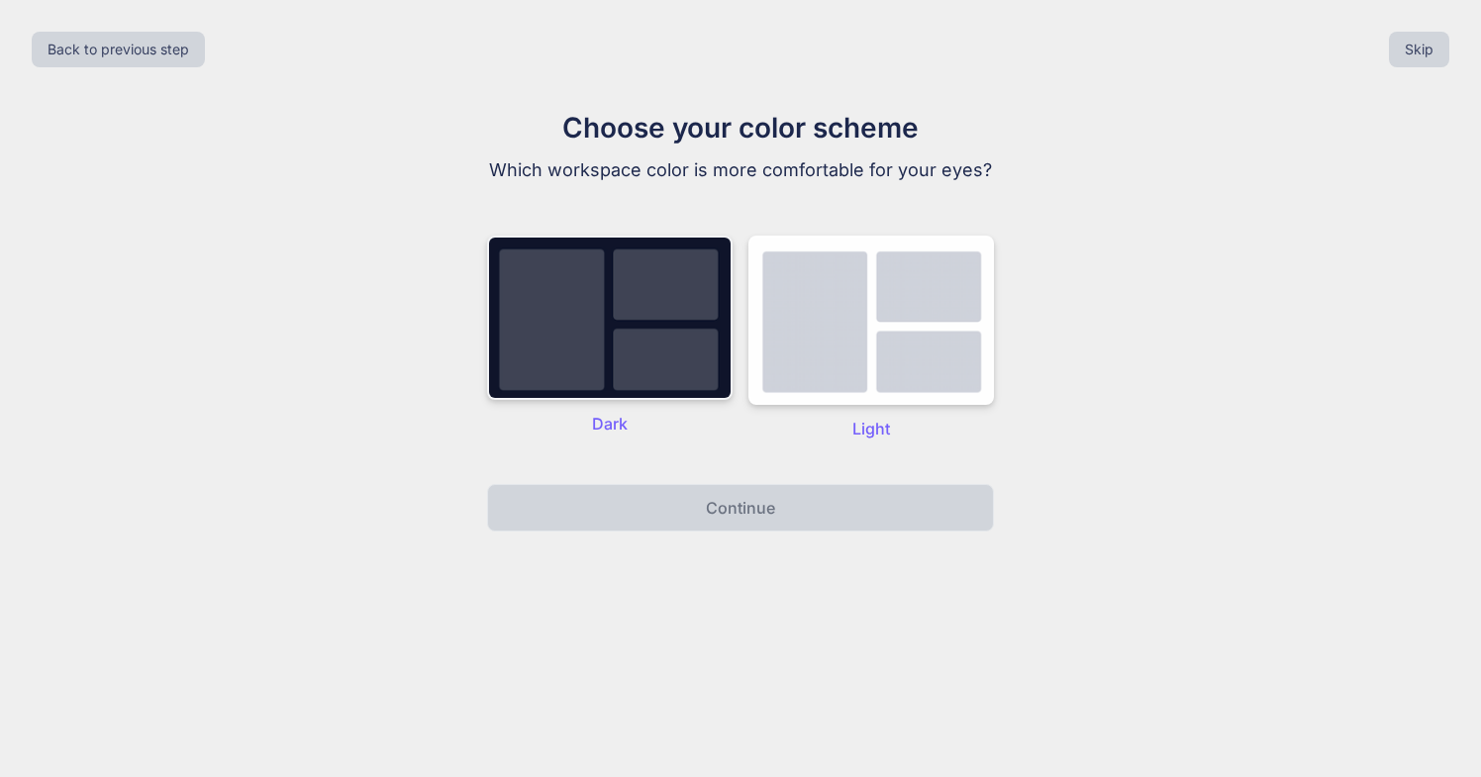
click at [608, 301] on img at bounding box center [610, 318] width 246 height 164
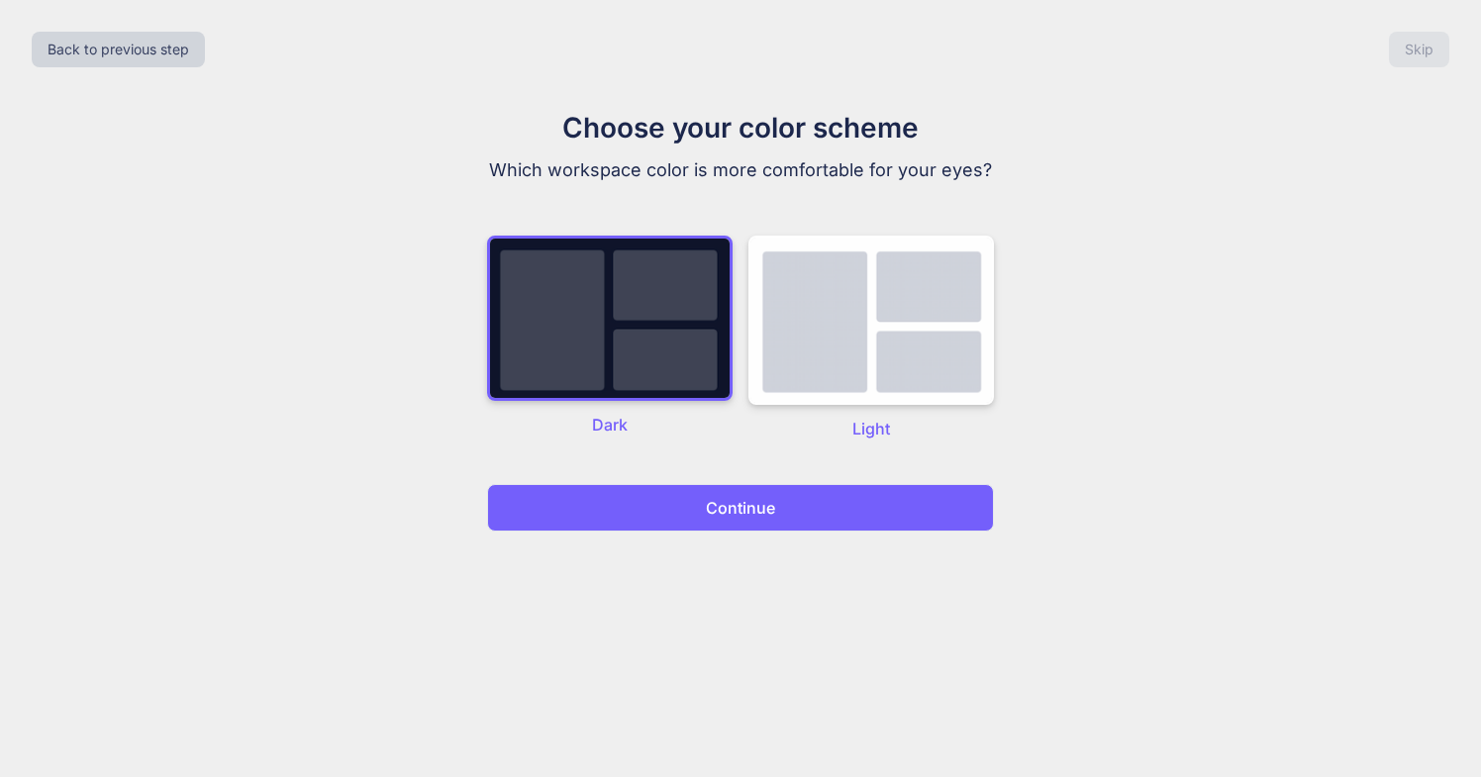
click at [733, 505] on p "Continue" at bounding box center [740, 508] width 69 height 24
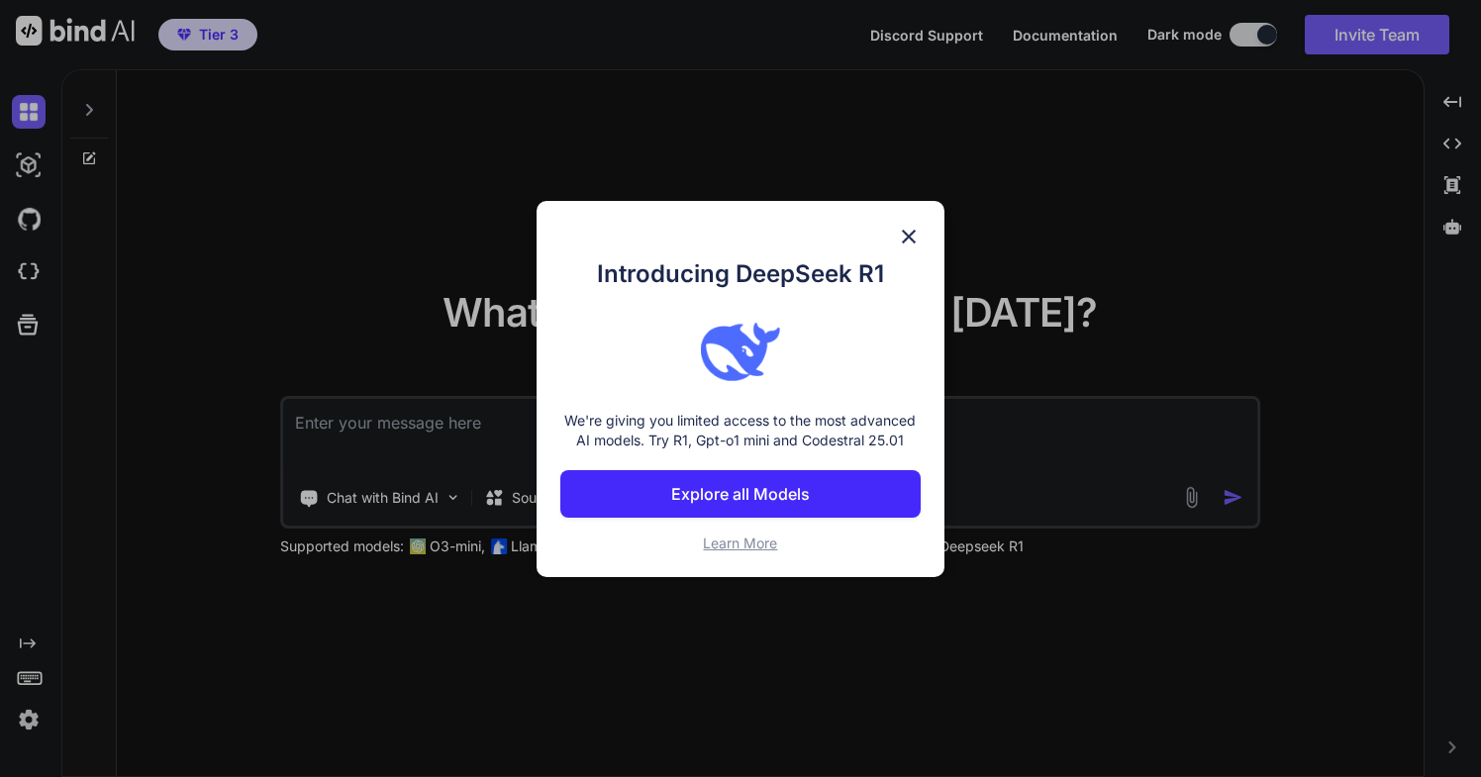
click at [751, 490] on p "Explore all Models" at bounding box center [740, 494] width 139 height 24
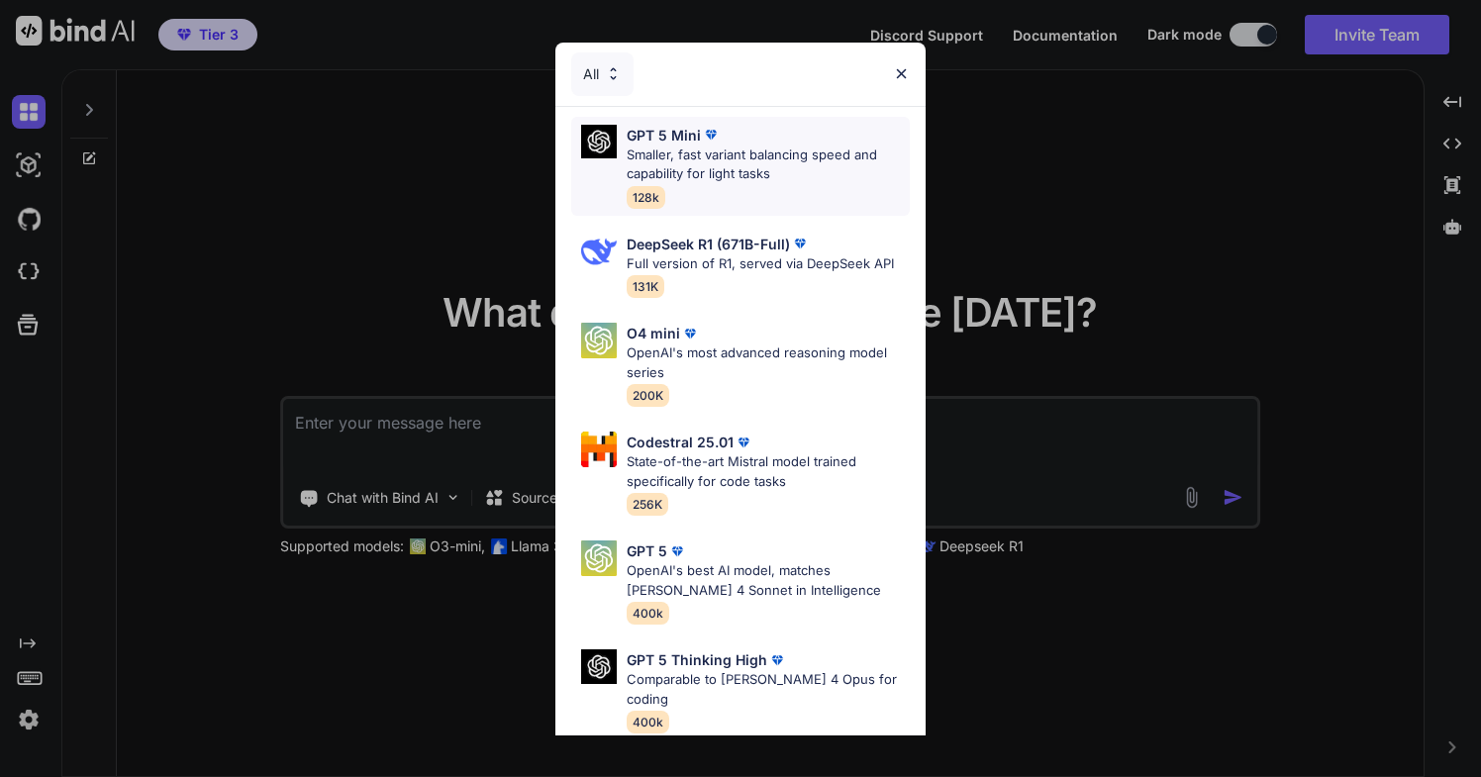
click at [730, 190] on div "GPT 5 Mini Smaller, fast variant balancing speed and capability for light tasks…" at bounding box center [768, 166] width 283 height 83
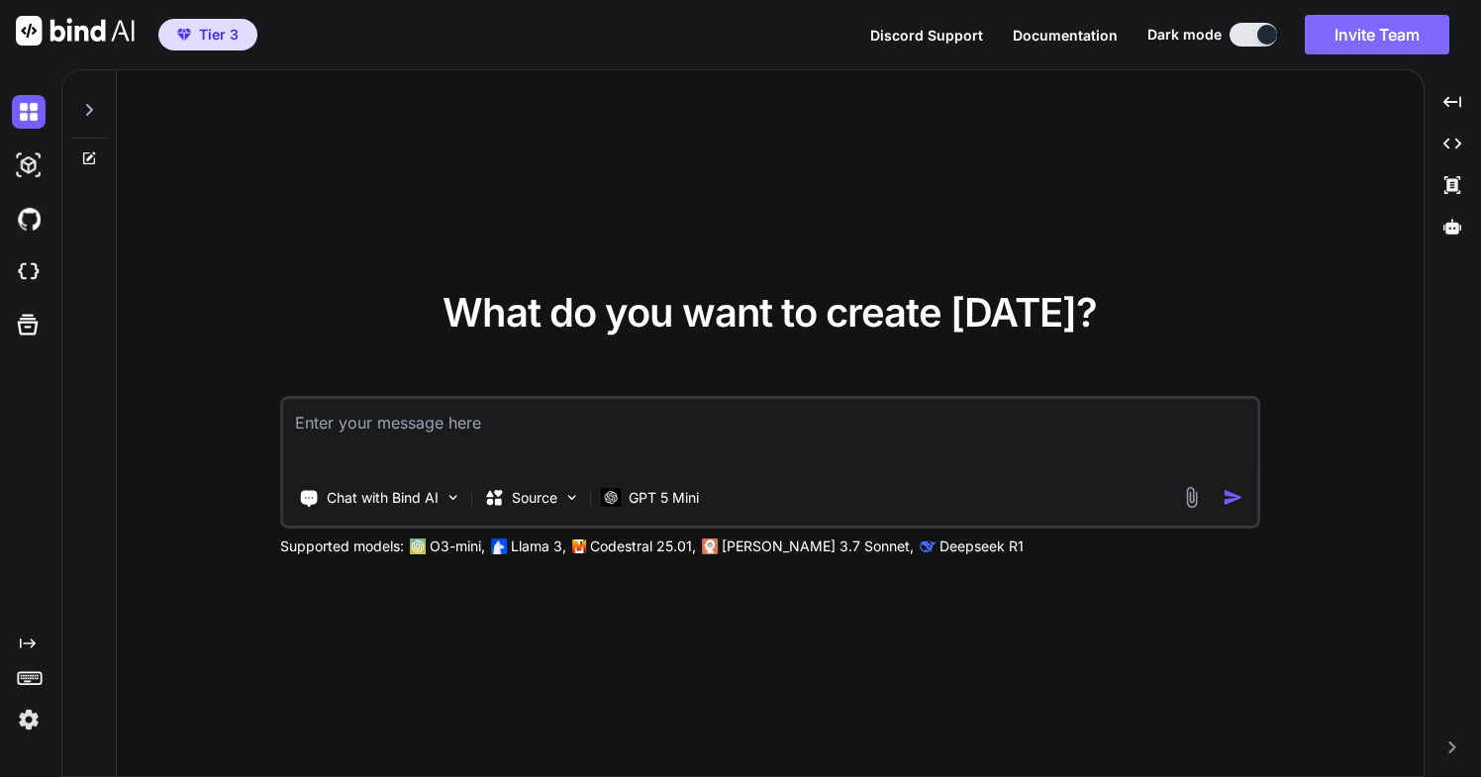
click at [1371, 29] on button "Invite Team" at bounding box center [1377, 35] width 145 height 40
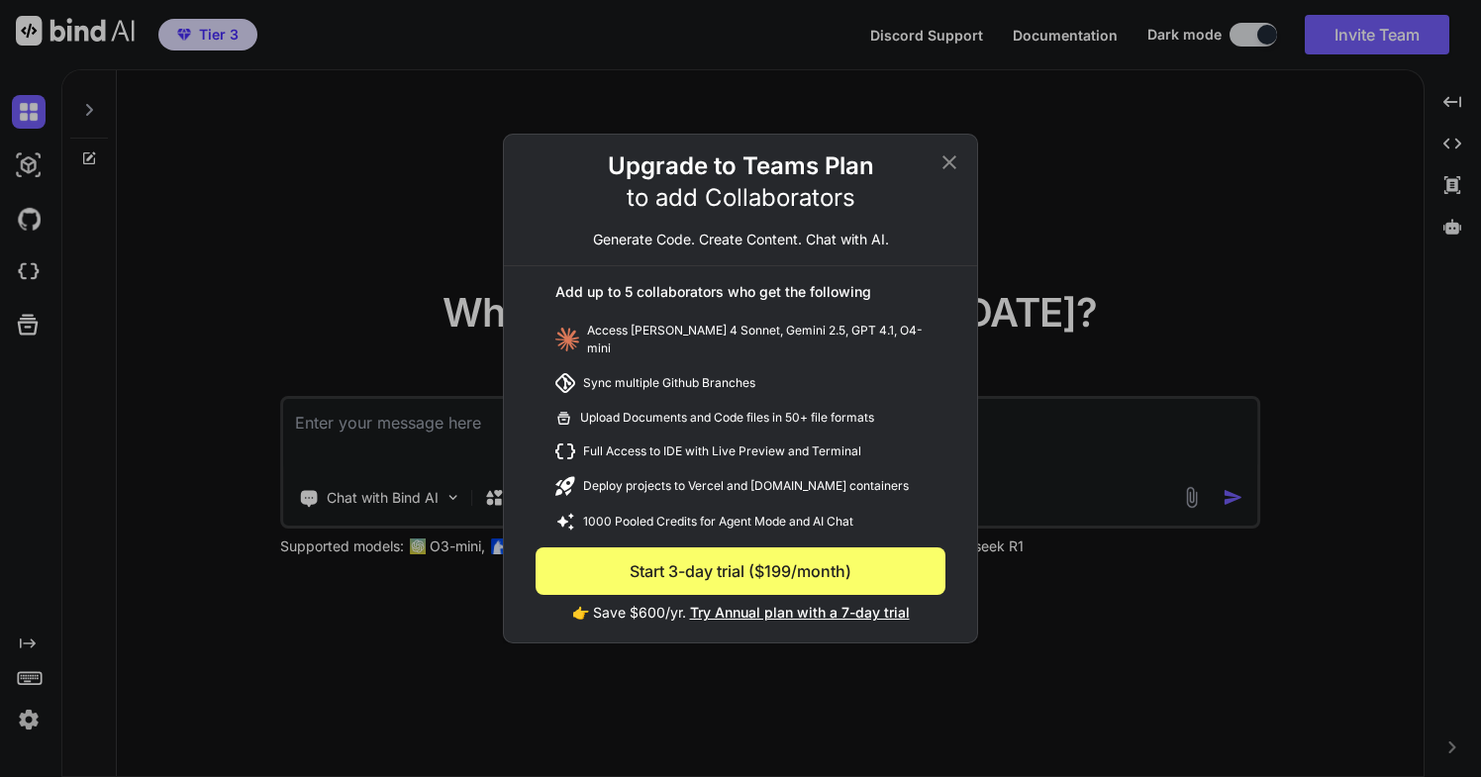
click at [949, 170] on icon at bounding box center [949, 162] width 24 height 24
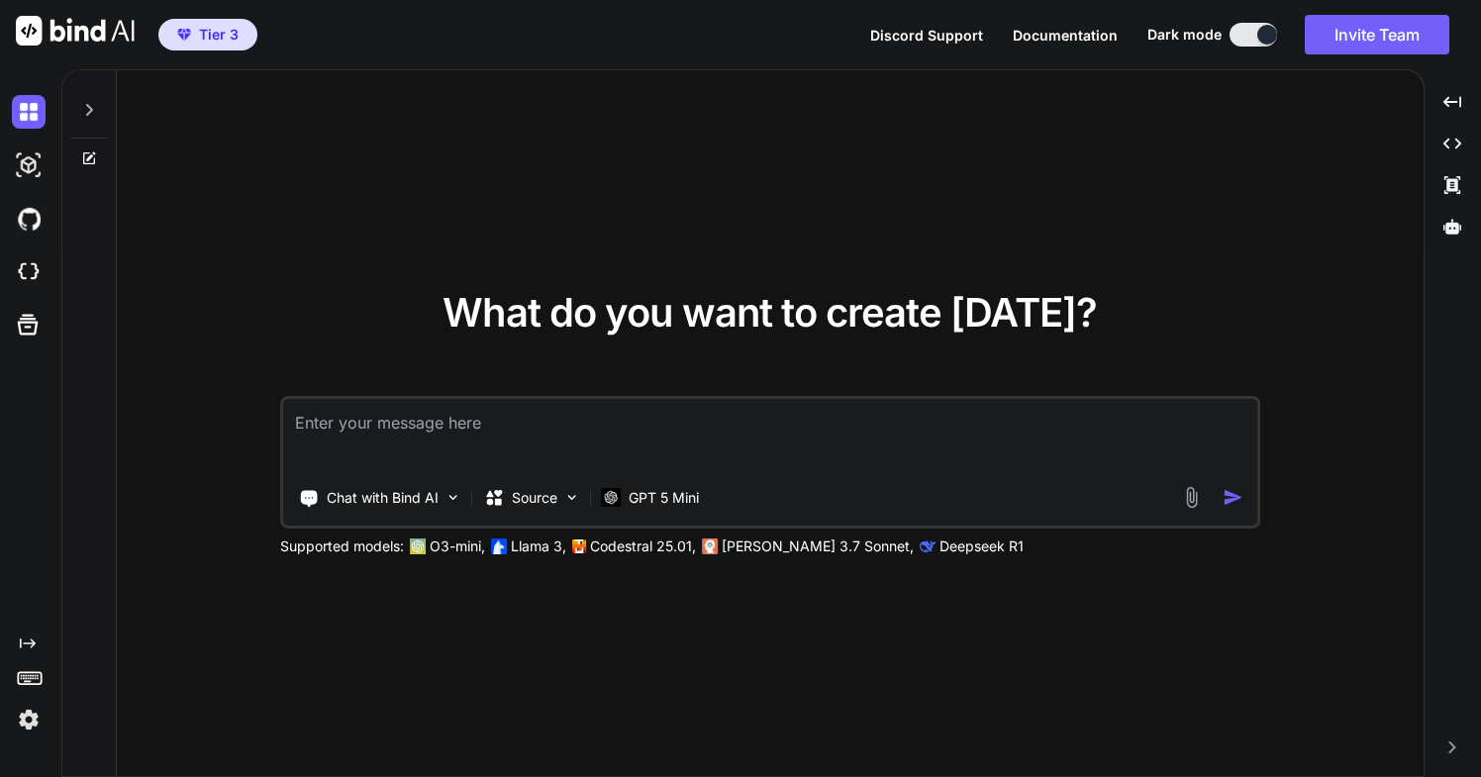
click at [32, 719] on img at bounding box center [29, 720] width 34 height 34
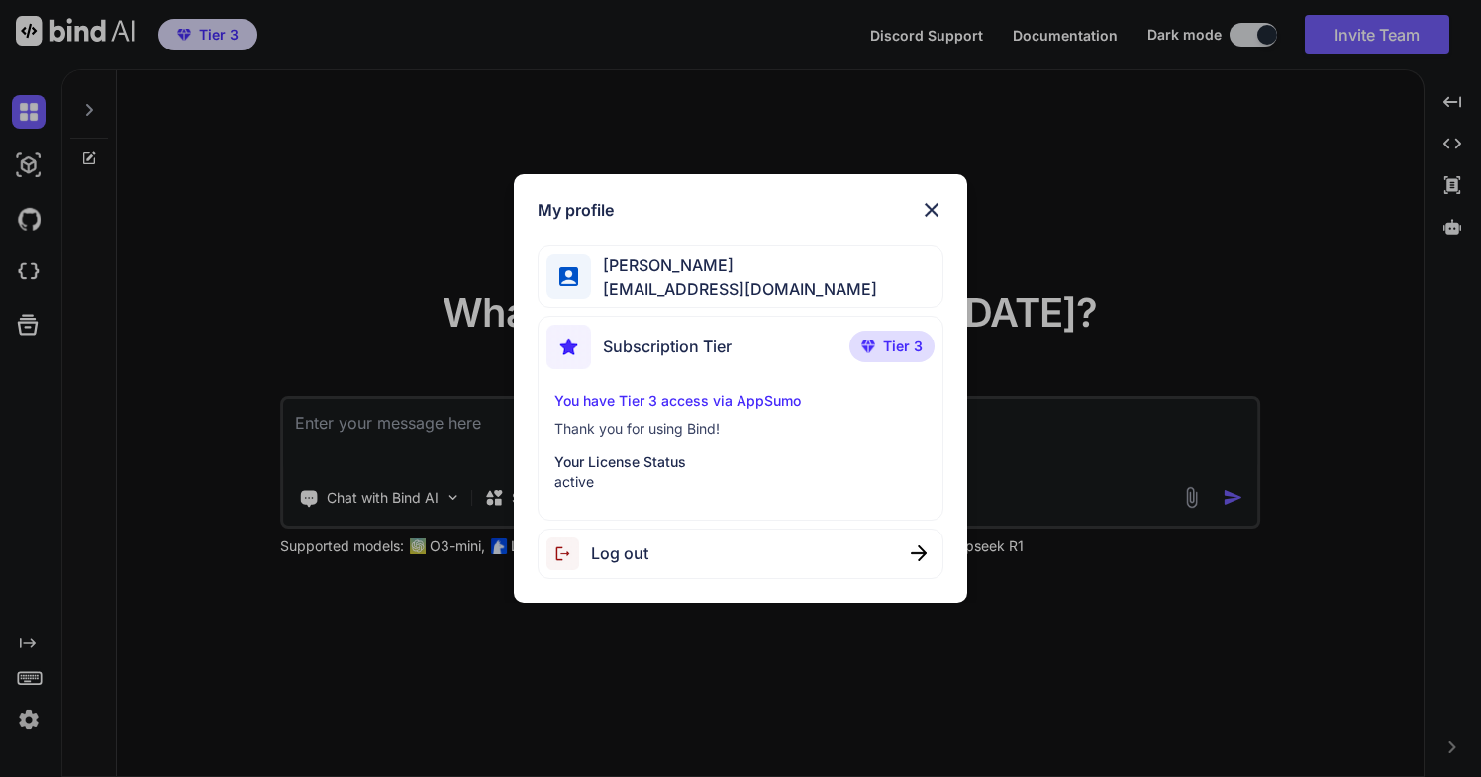
click at [936, 202] on img at bounding box center [932, 210] width 24 height 24
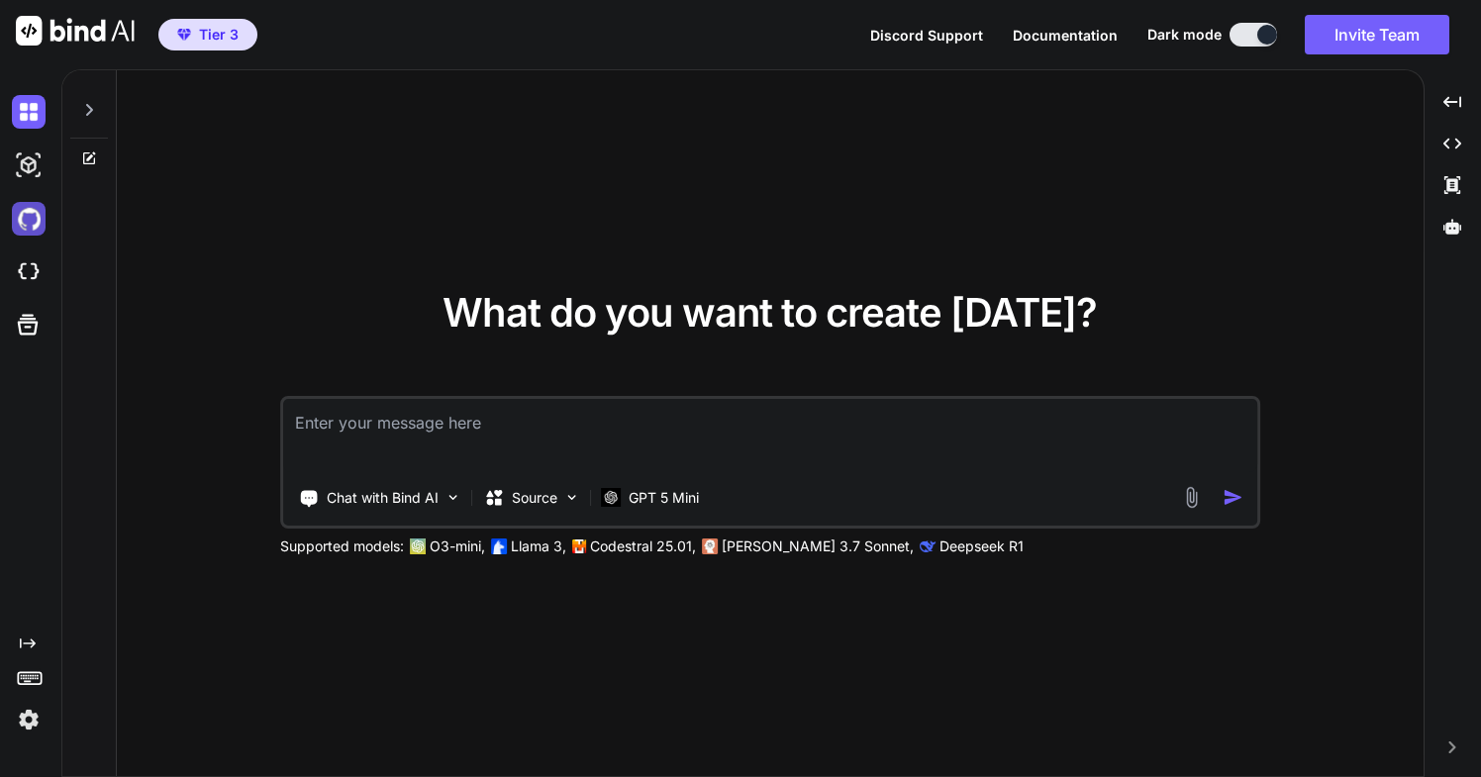
click at [29, 226] on img at bounding box center [29, 219] width 34 height 34
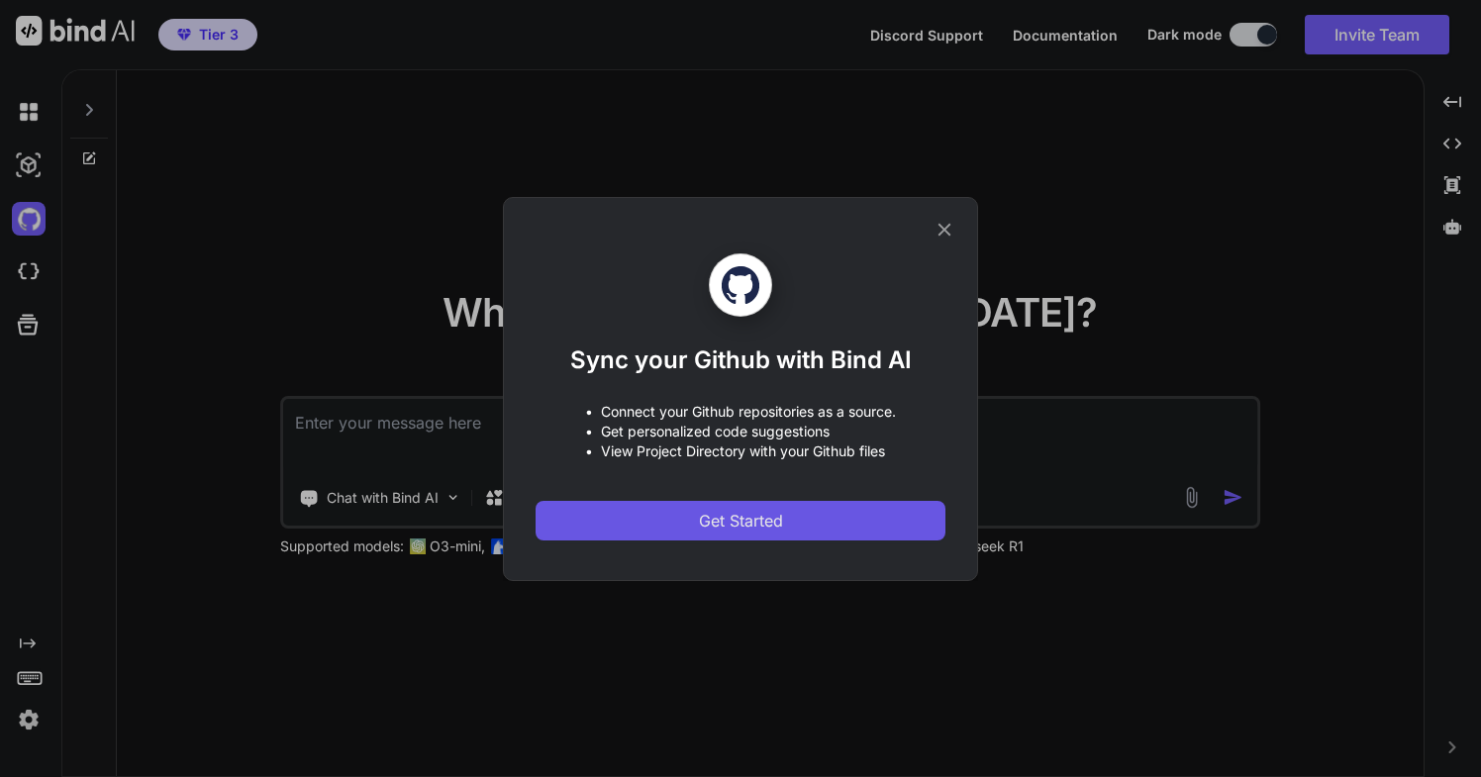
click at [731, 518] on span "Get Started" at bounding box center [741, 521] width 84 height 24
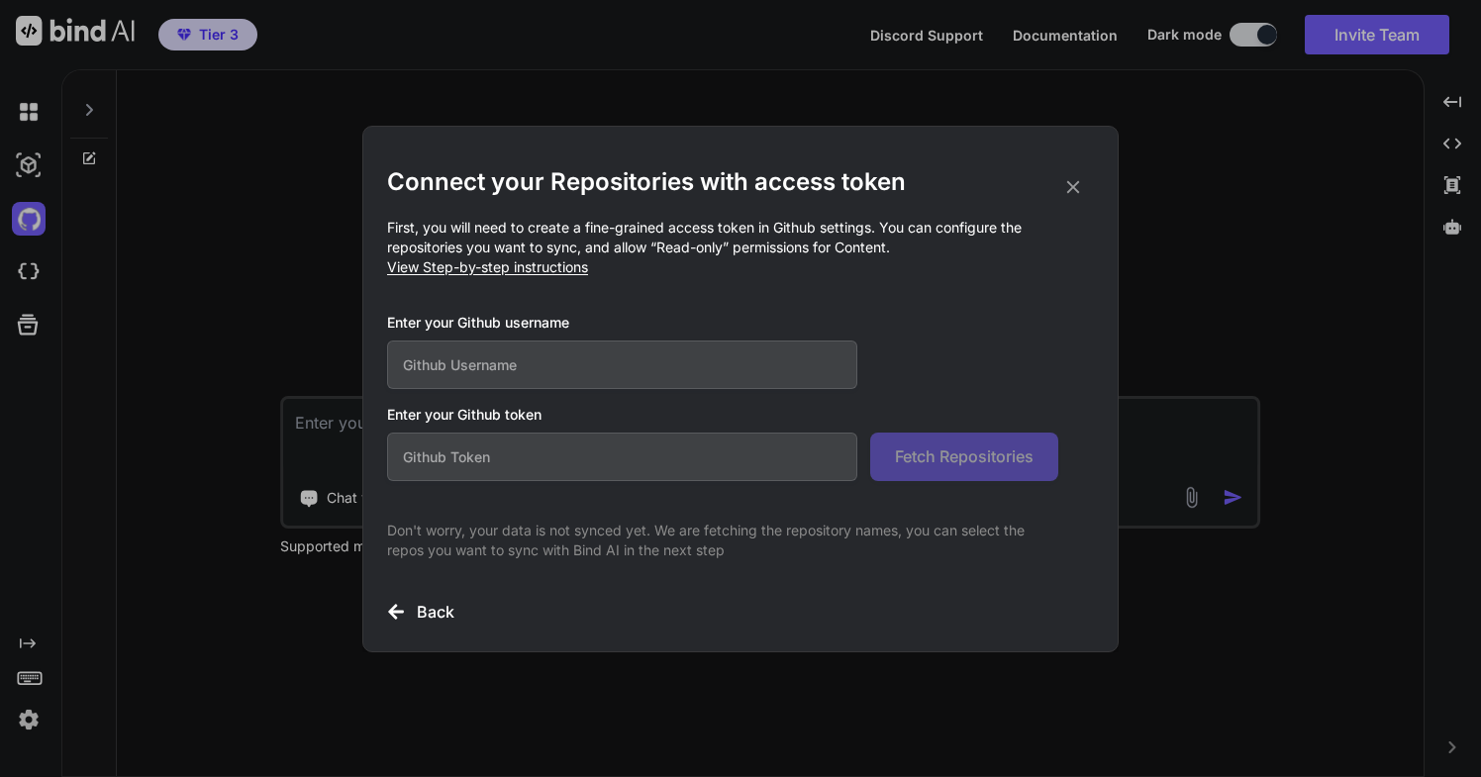
click at [1071, 183] on icon at bounding box center [1073, 186] width 13 height 13
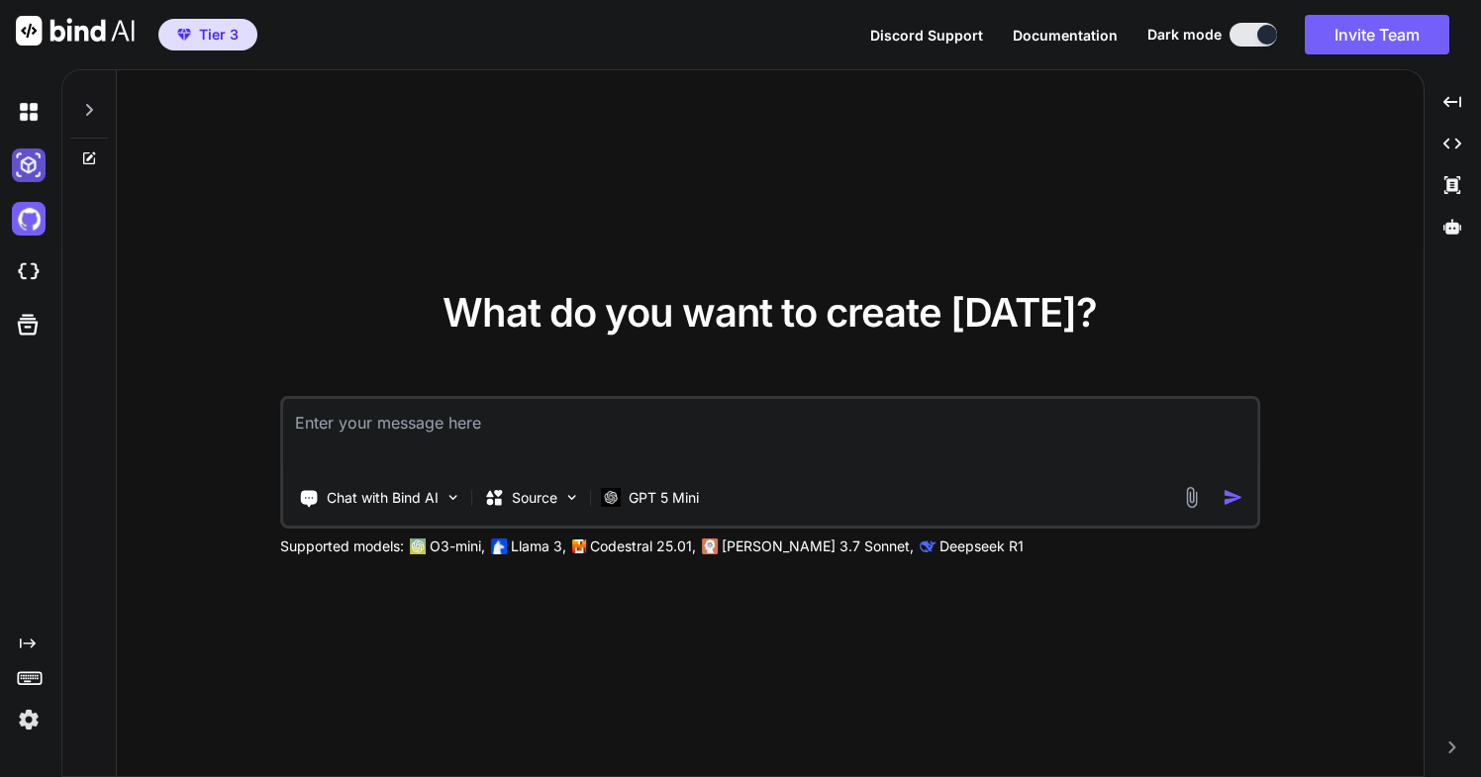
click at [32, 168] on img at bounding box center [29, 165] width 34 height 34
